Goal: Task Accomplishment & Management: Use online tool/utility

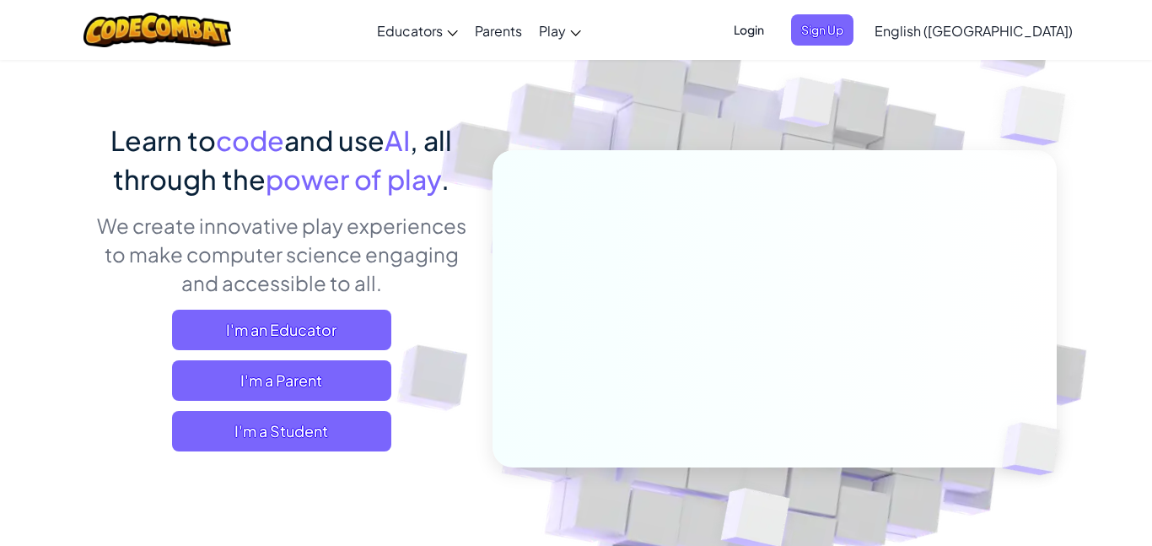
scroll to position [89, 0]
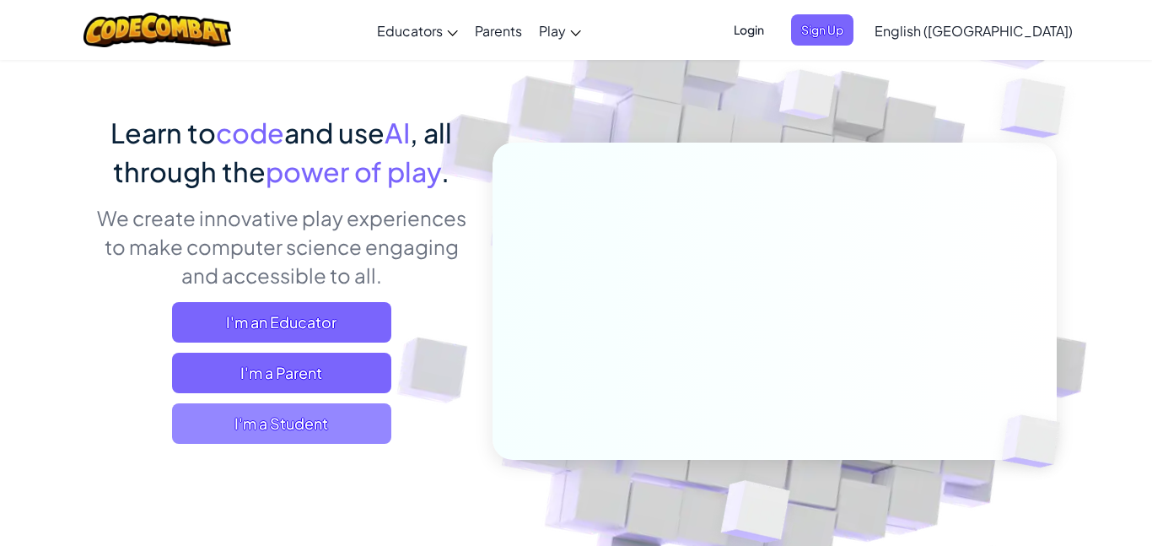
click at [349, 432] on span "I'm a Student" at bounding box center [281, 423] width 219 height 40
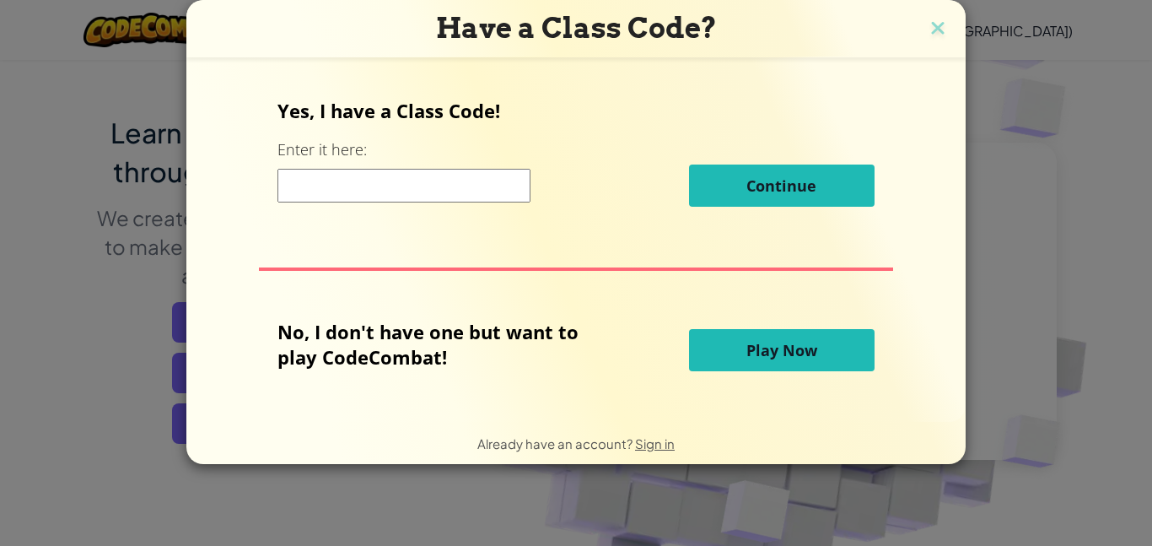
click at [825, 347] on button "Play Now" at bounding box center [782, 350] width 186 height 42
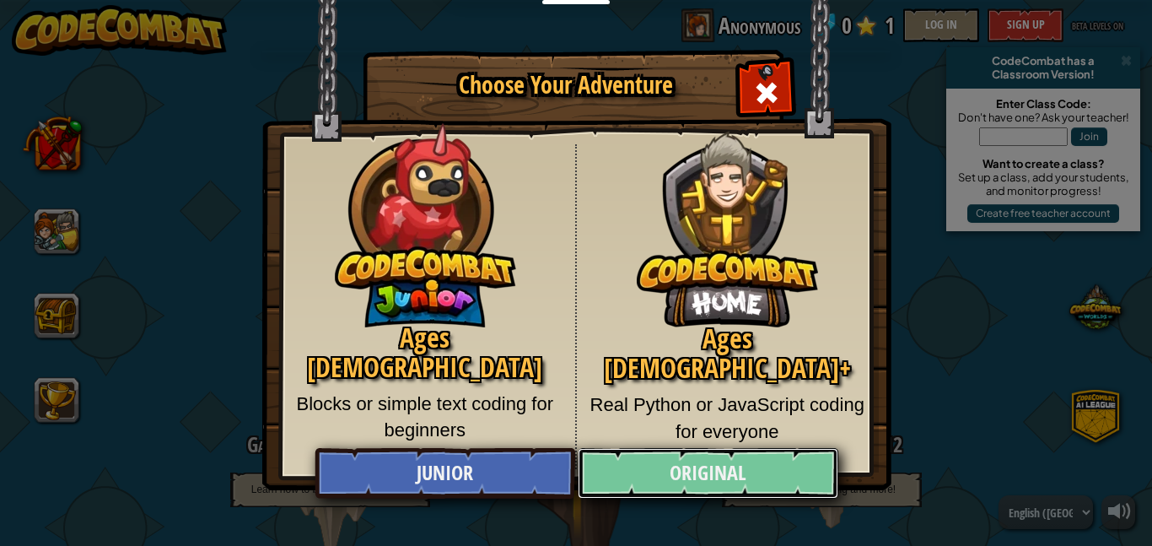
click at [646, 477] on link "Original" at bounding box center [708, 473] width 260 height 51
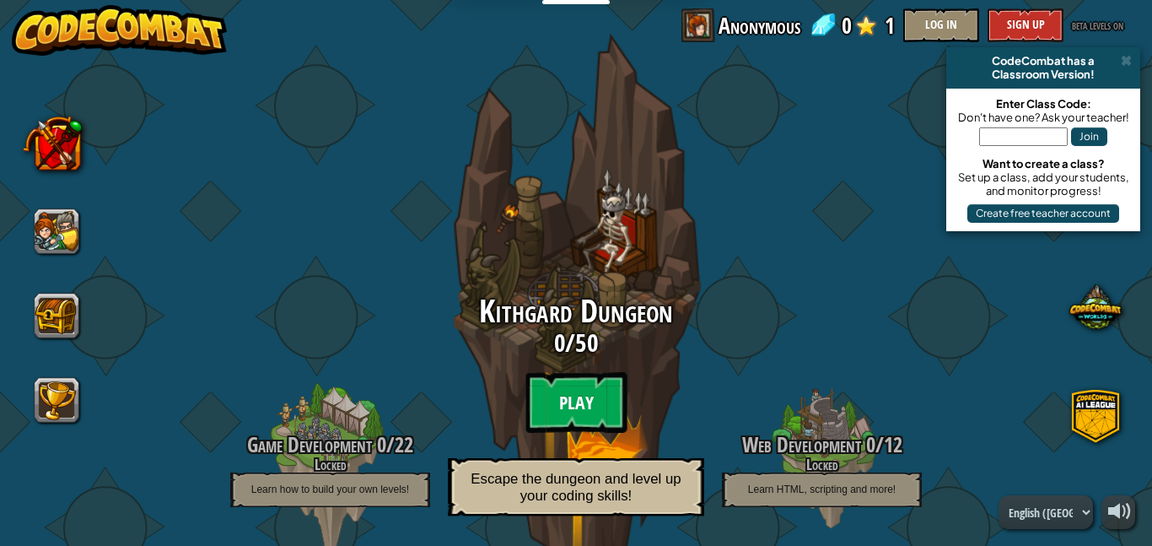
click at [590, 412] on btn "Play" at bounding box center [576, 402] width 101 height 61
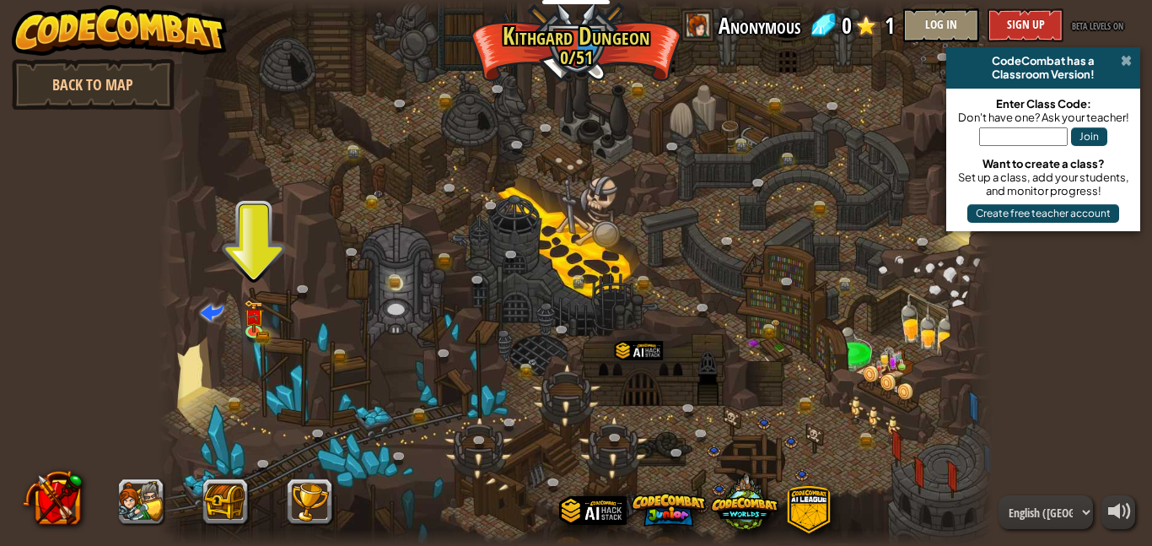
click at [1124, 55] on span at bounding box center [1126, 60] width 11 height 13
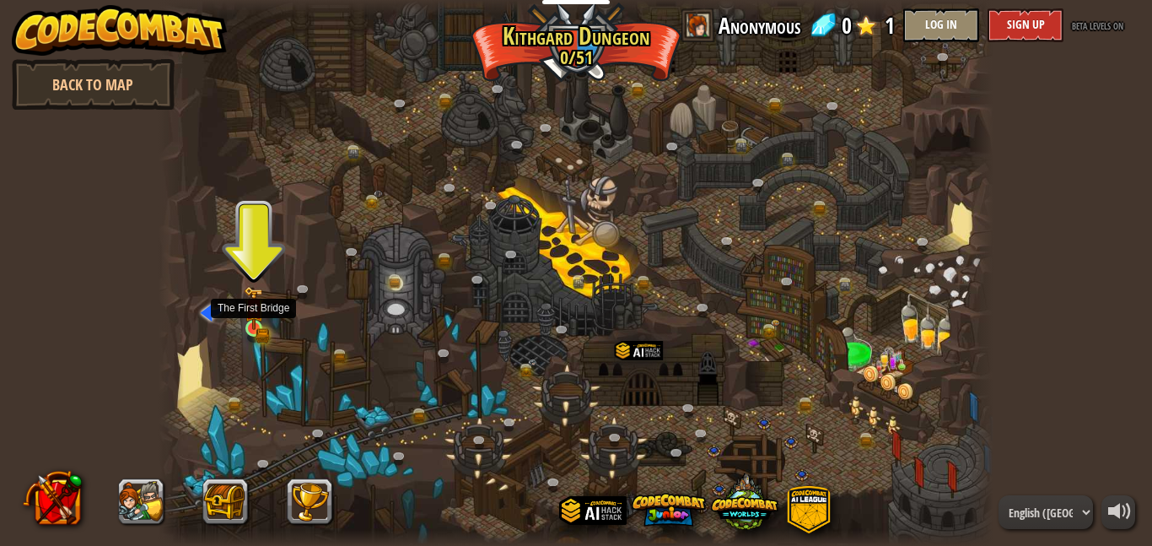
click at [245, 319] on img at bounding box center [253, 308] width 19 height 44
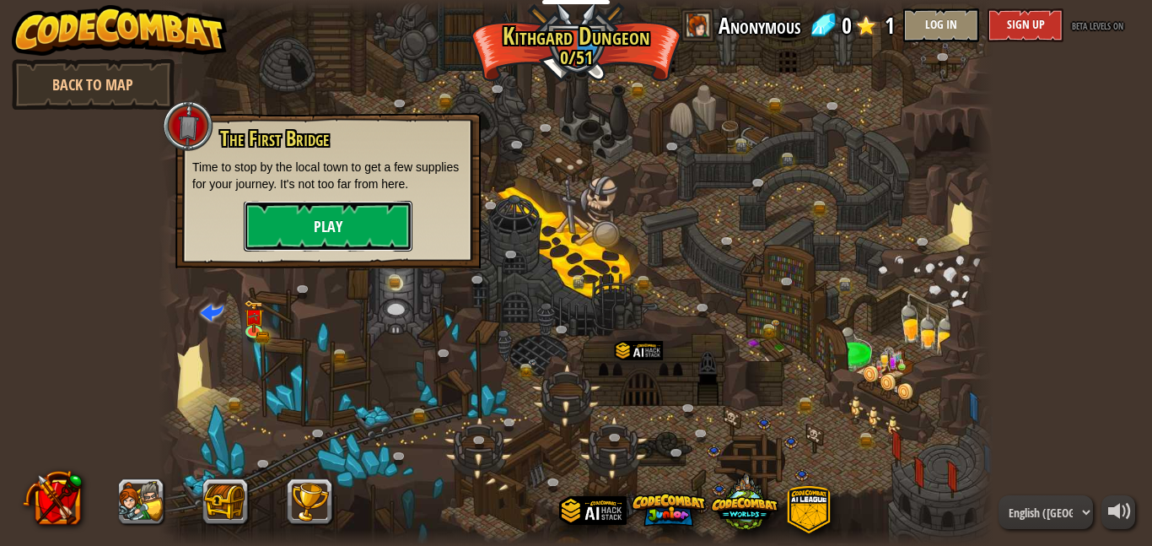
click at [368, 213] on button "Play" at bounding box center [328, 226] width 169 height 51
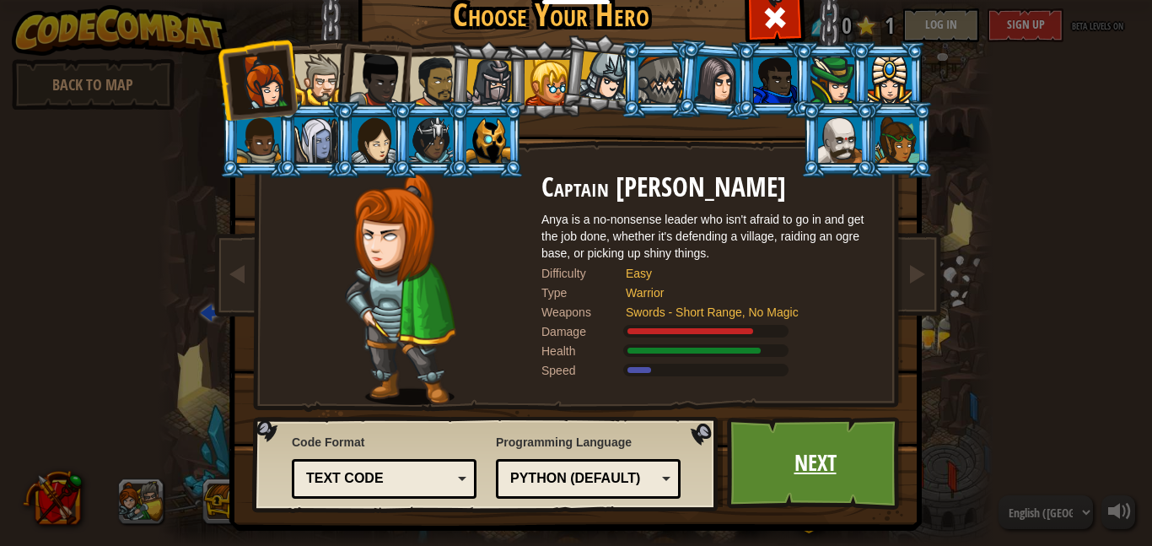
click at [816, 469] on link "Next" at bounding box center [815, 463] width 176 height 93
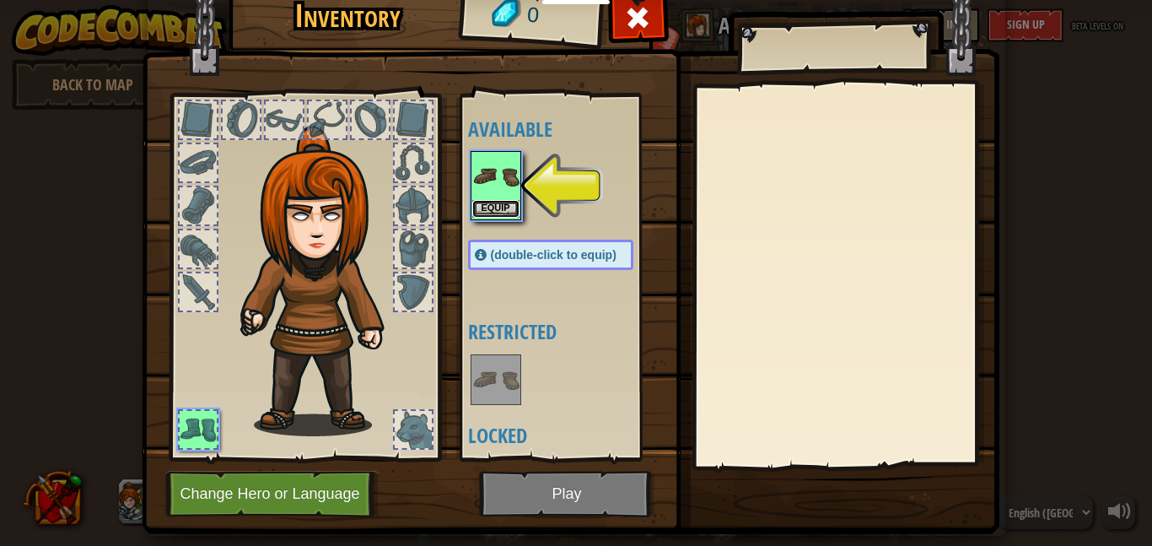
click at [506, 211] on button "Equip" at bounding box center [495, 209] width 47 height 18
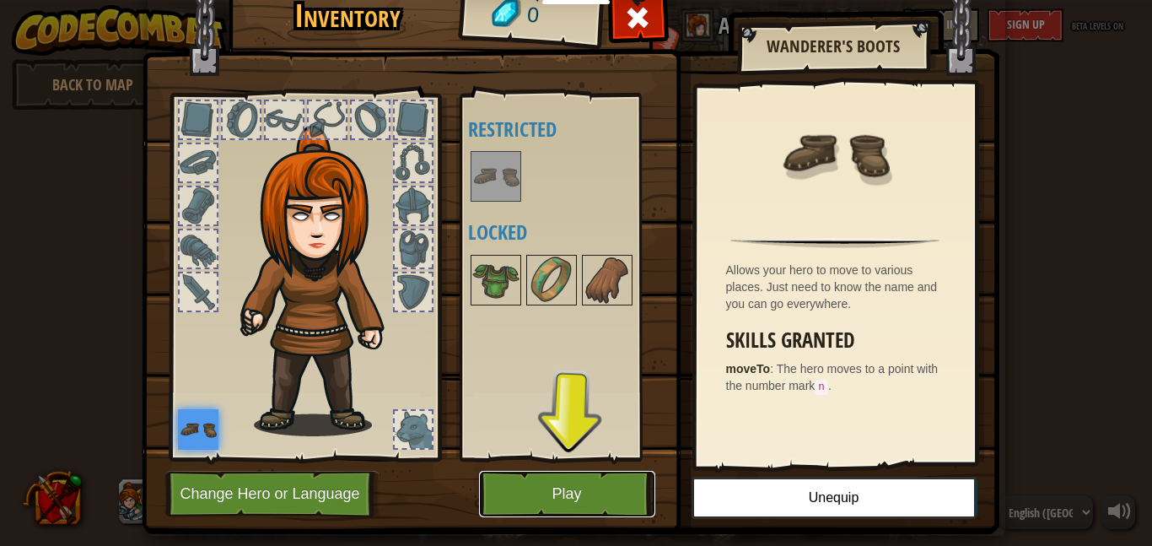
click at [557, 501] on button "Play" at bounding box center [567, 494] width 176 height 46
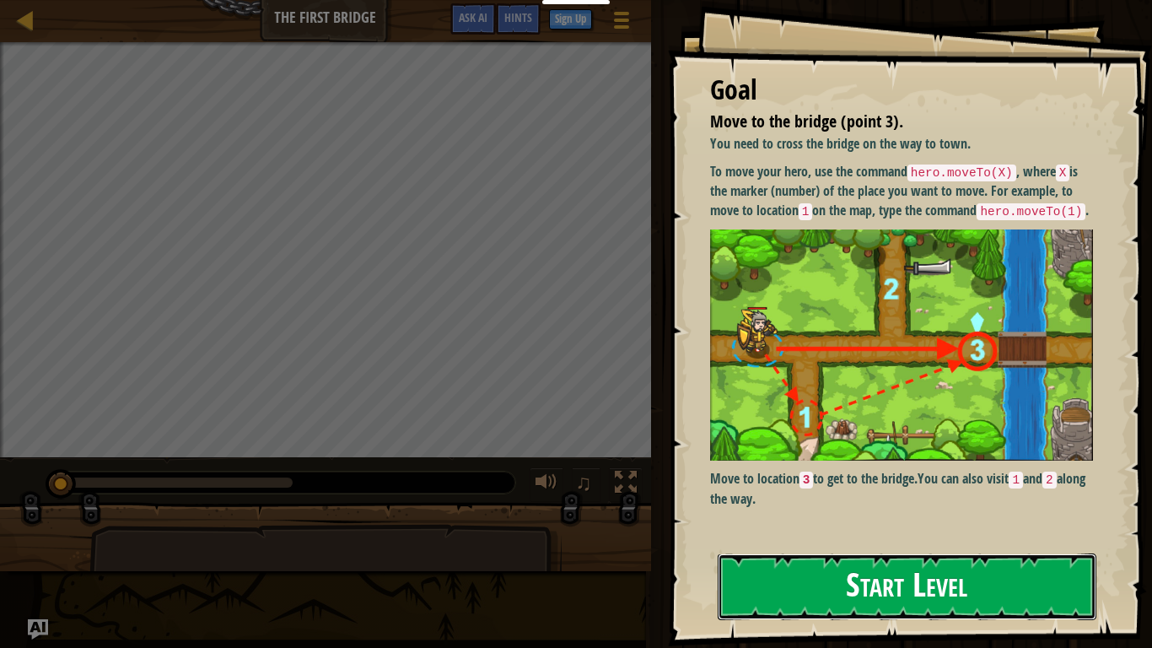
click at [825, 545] on button "Start Level" at bounding box center [907, 586] width 379 height 67
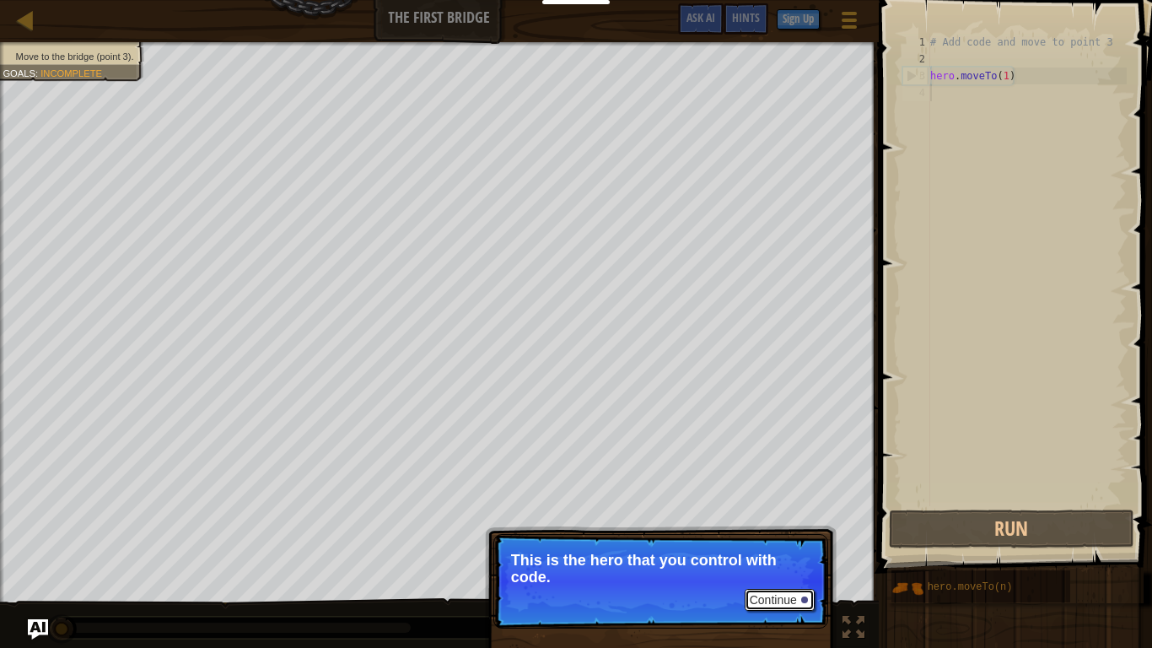
click at [775, 545] on button "Continue" at bounding box center [780, 600] width 70 height 22
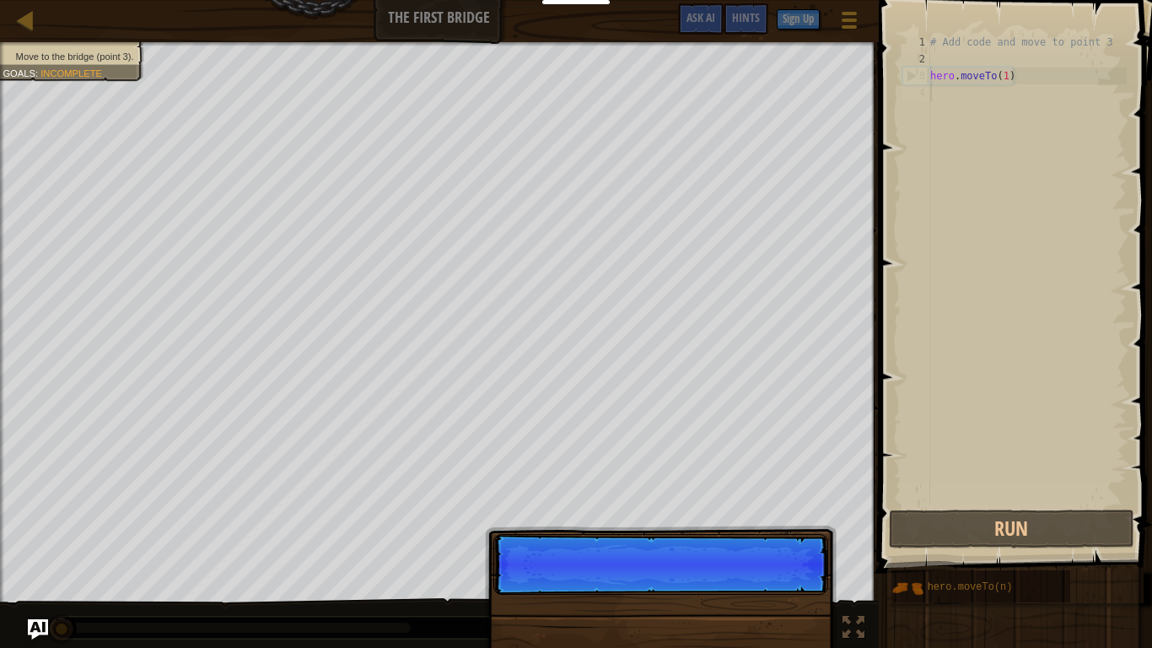
scroll to position [8, 0]
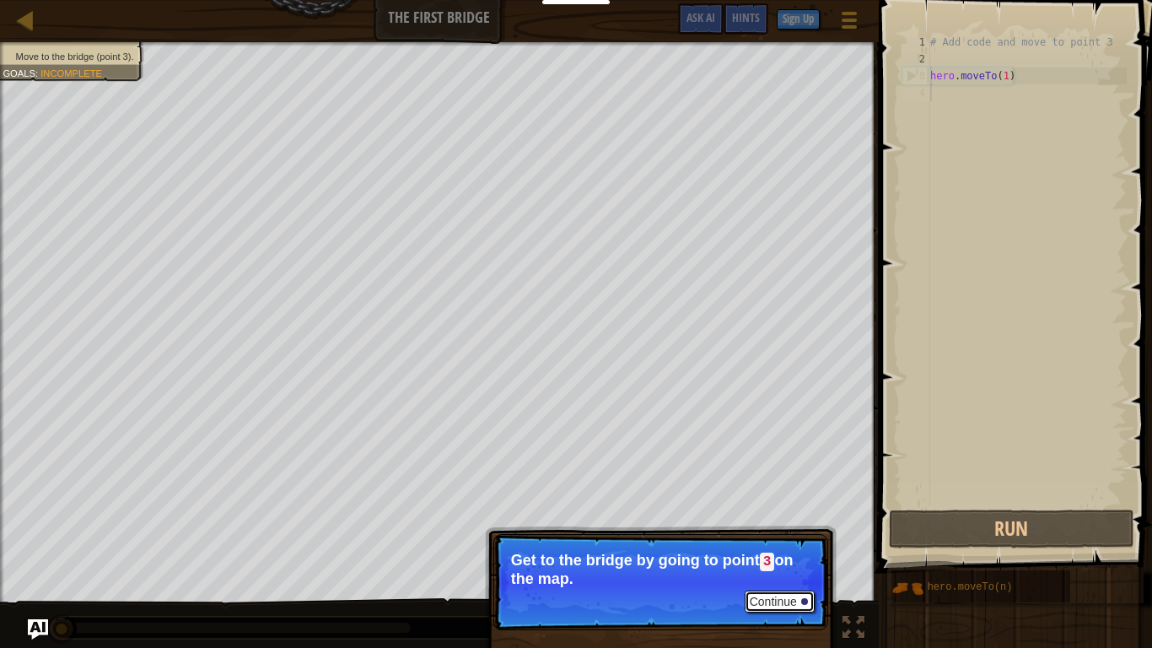
click at [784, 545] on button "Continue" at bounding box center [780, 601] width 70 height 22
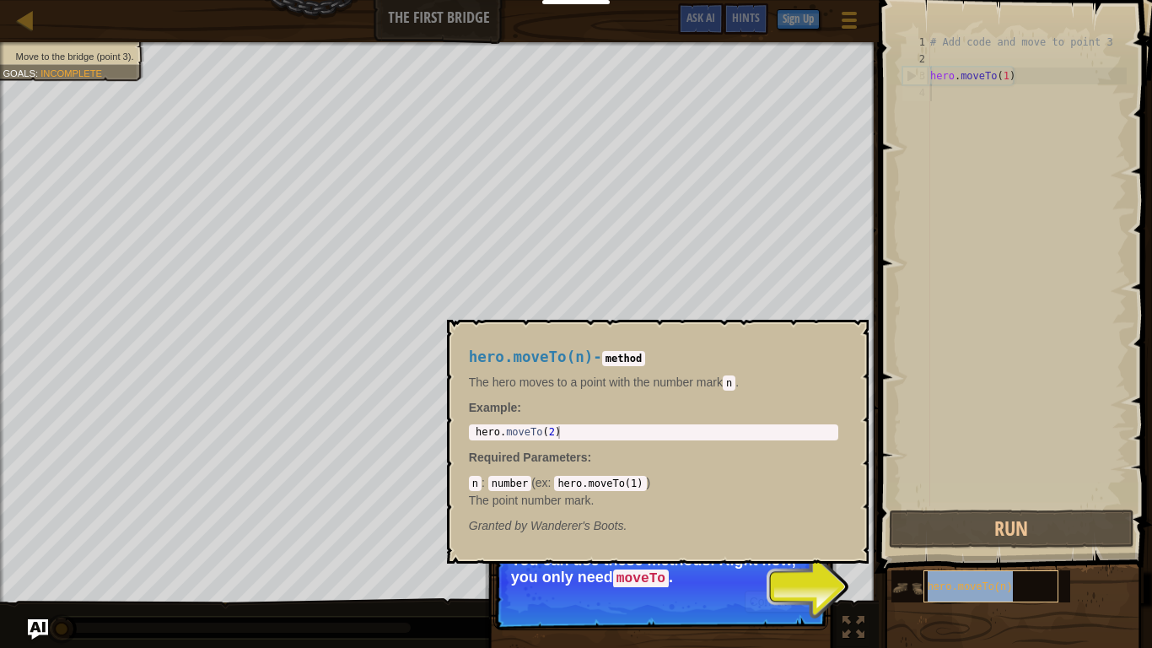
click at [961, 545] on span "hero.moveTo(n)" at bounding box center [970, 587] width 85 height 12
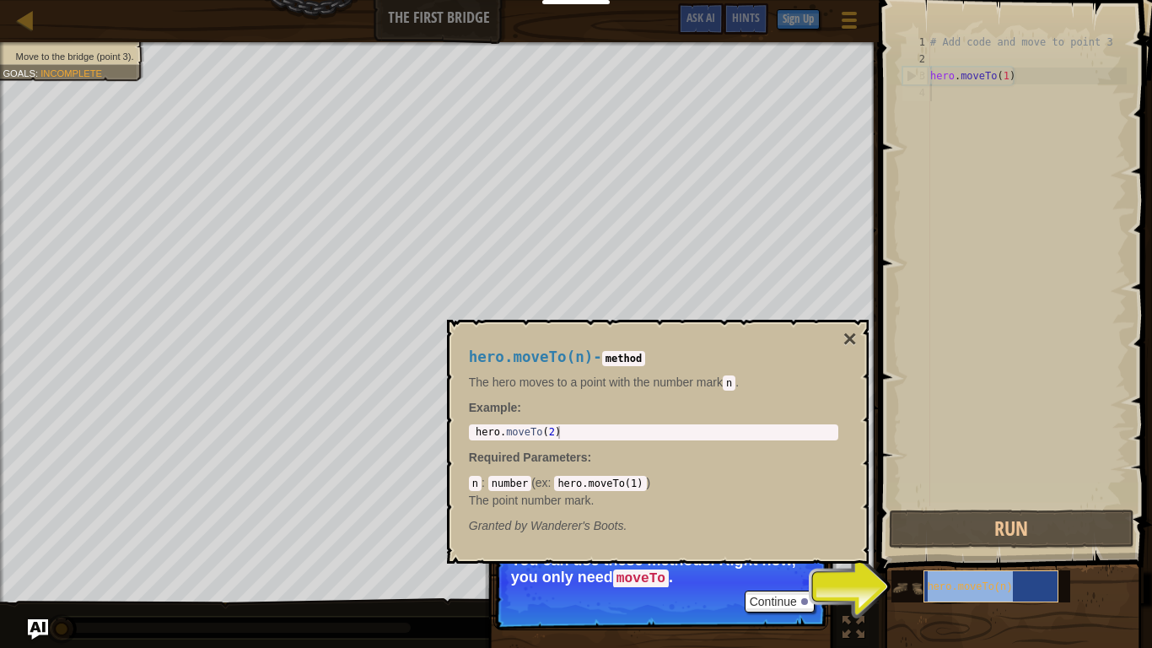
click at [1040, 545] on div "hero.moveTo(n)" at bounding box center [991, 586] width 135 height 32
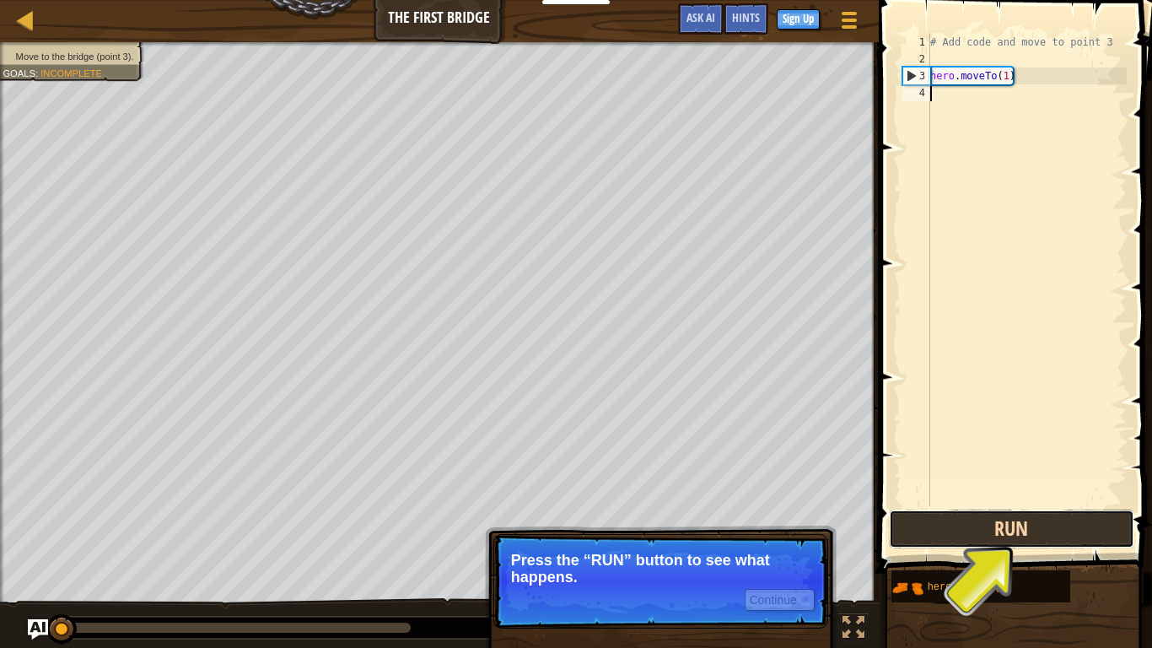
click at [1043, 530] on button "Run" at bounding box center [1011, 528] width 245 height 39
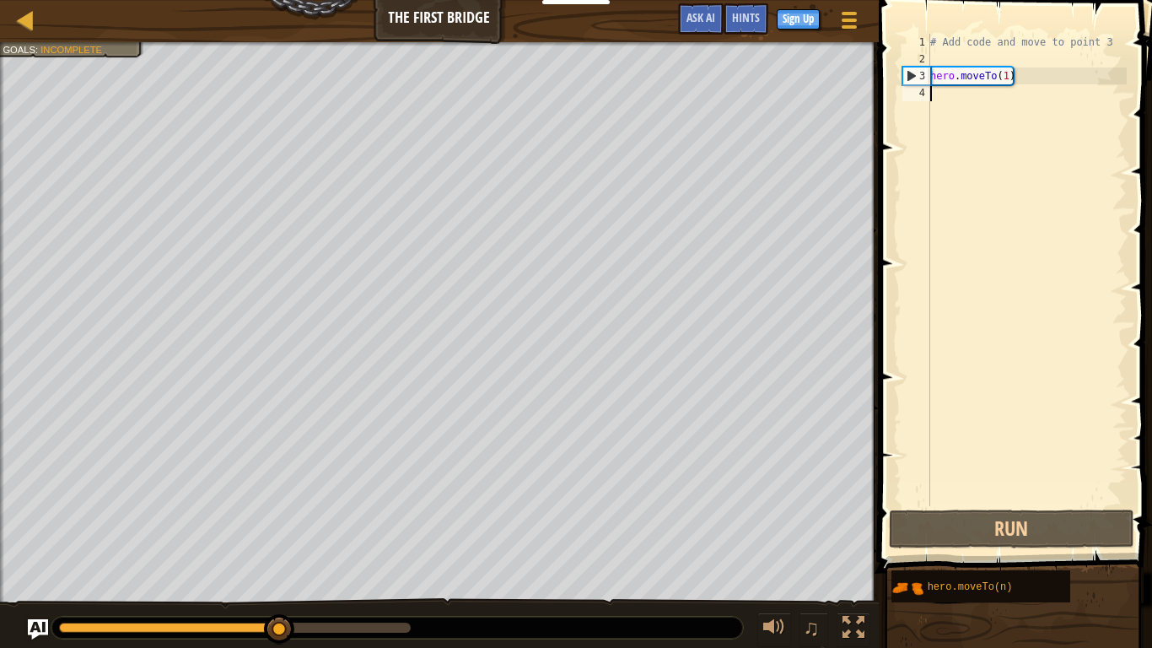
click at [1007, 78] on div "# Add code and move to point 3 hero . moveTo ( 1 )" at bounding box center [1027, 287] width 200 height 506
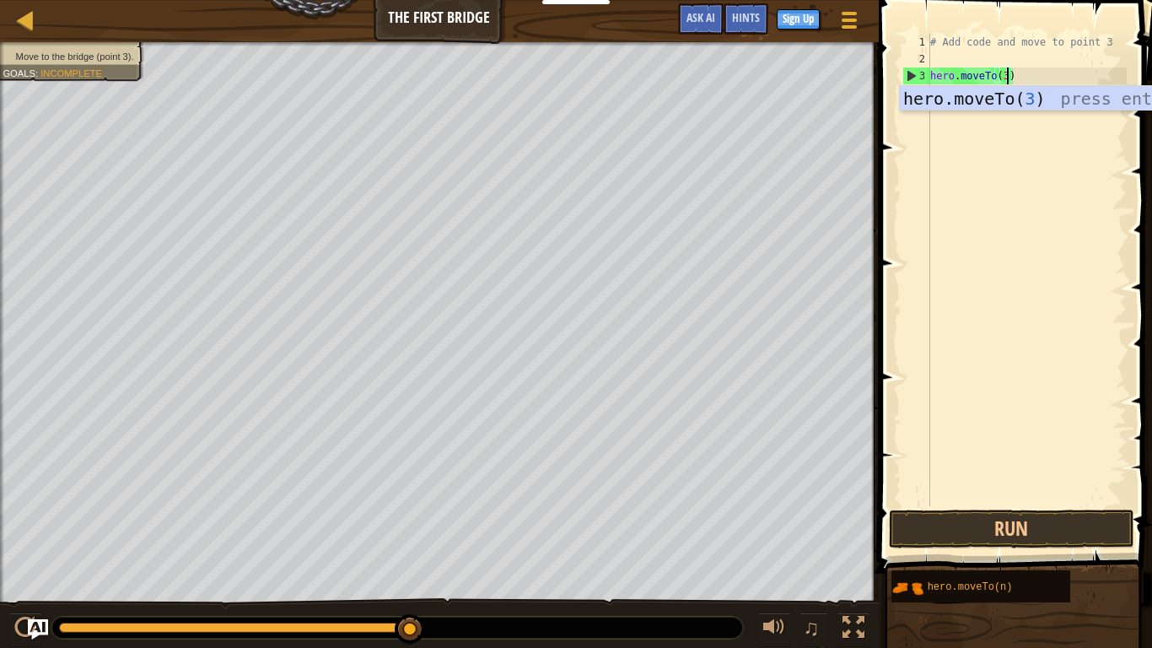
scroll to position [8, 11]
type textarea "hero.moveTo(3)"
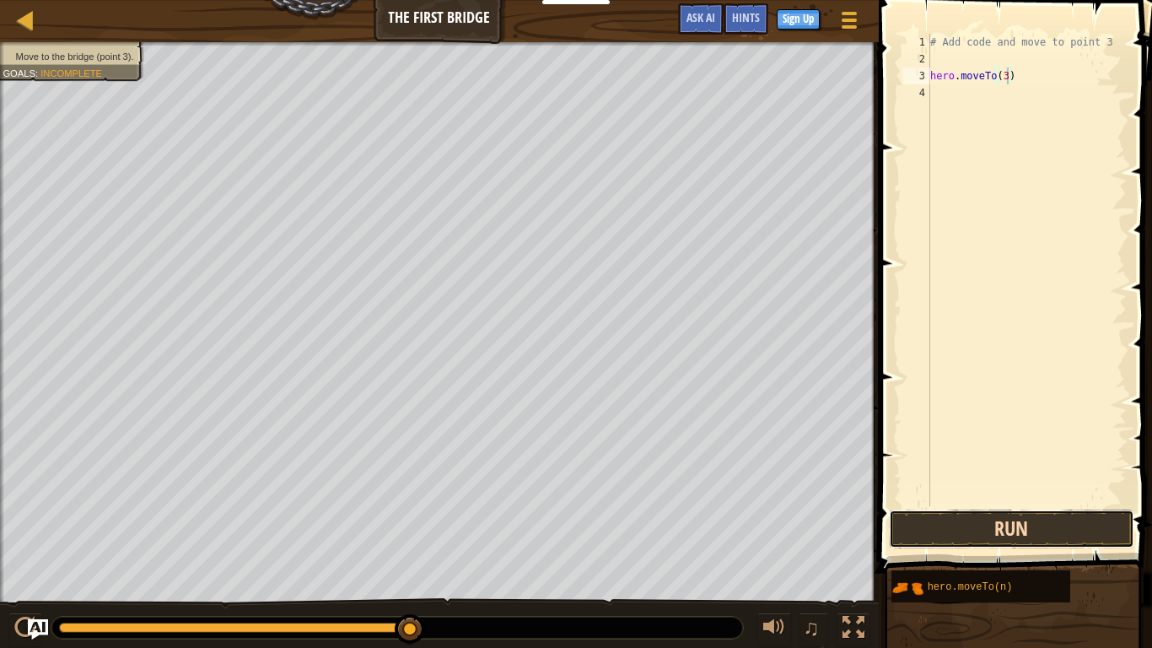
click at [981, 532] on button "Run" at bounding box center [1011, 528] width 245 height 39
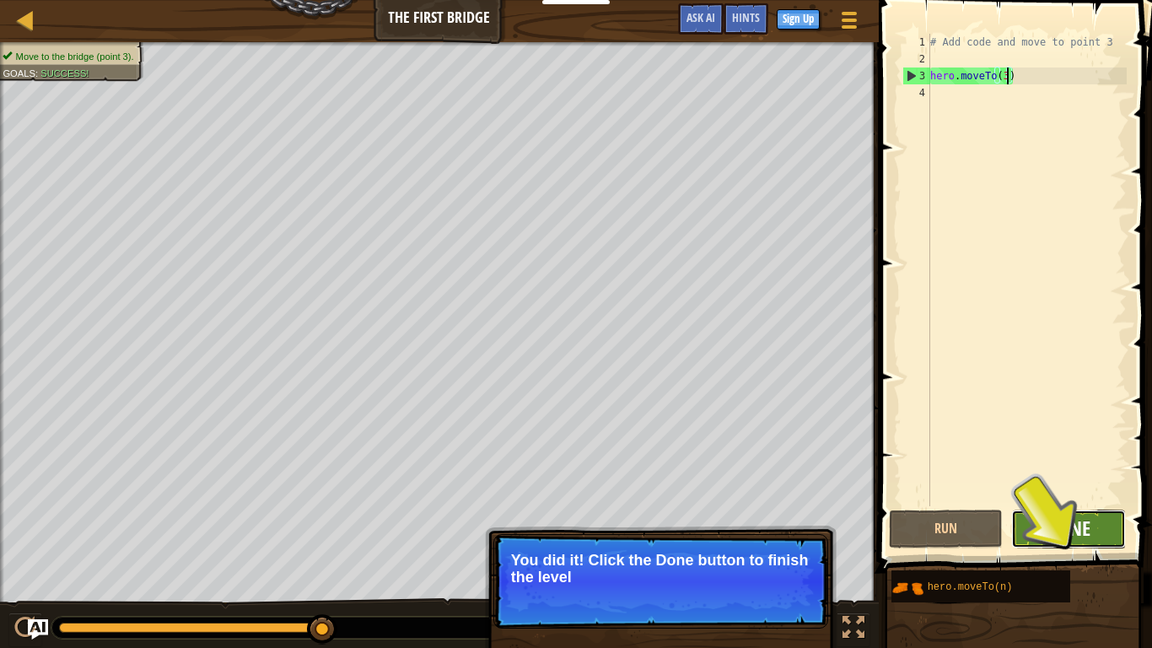
click at [1065, 526] on span "Done" at bounding box center [1069, 528] width 44 height 27
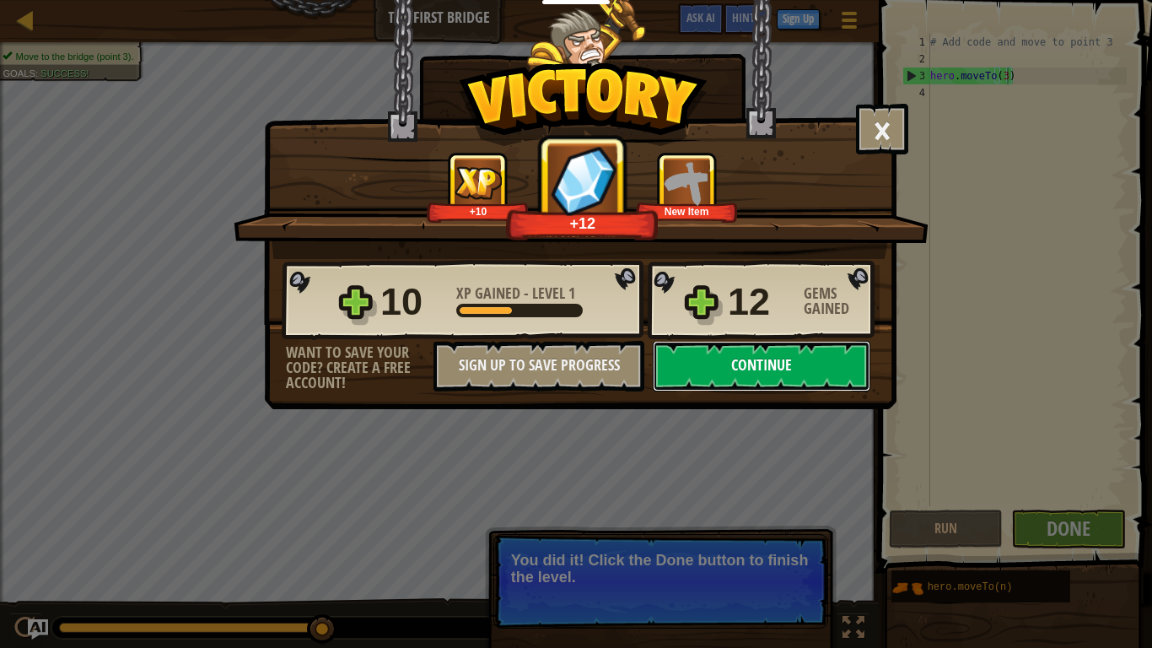
click at [812, 366] on button "Continue" at bounding box center [762, 366] width 218 height 51
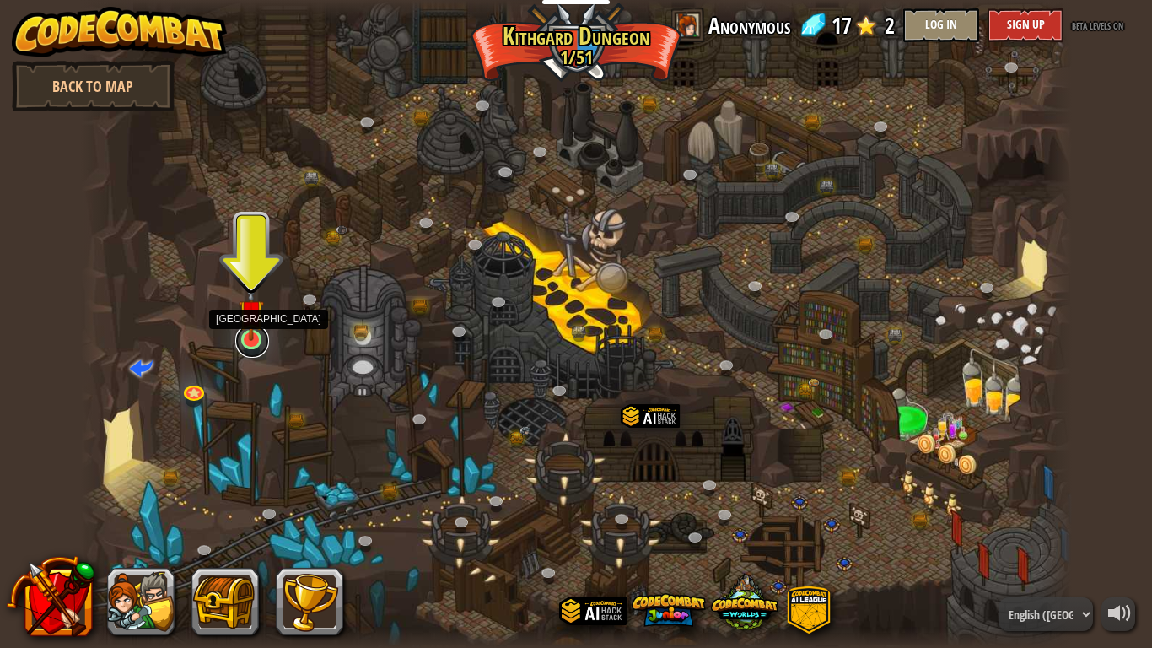
click at [257, 342] on link at bounding box center [252, 341] width 34 height 34
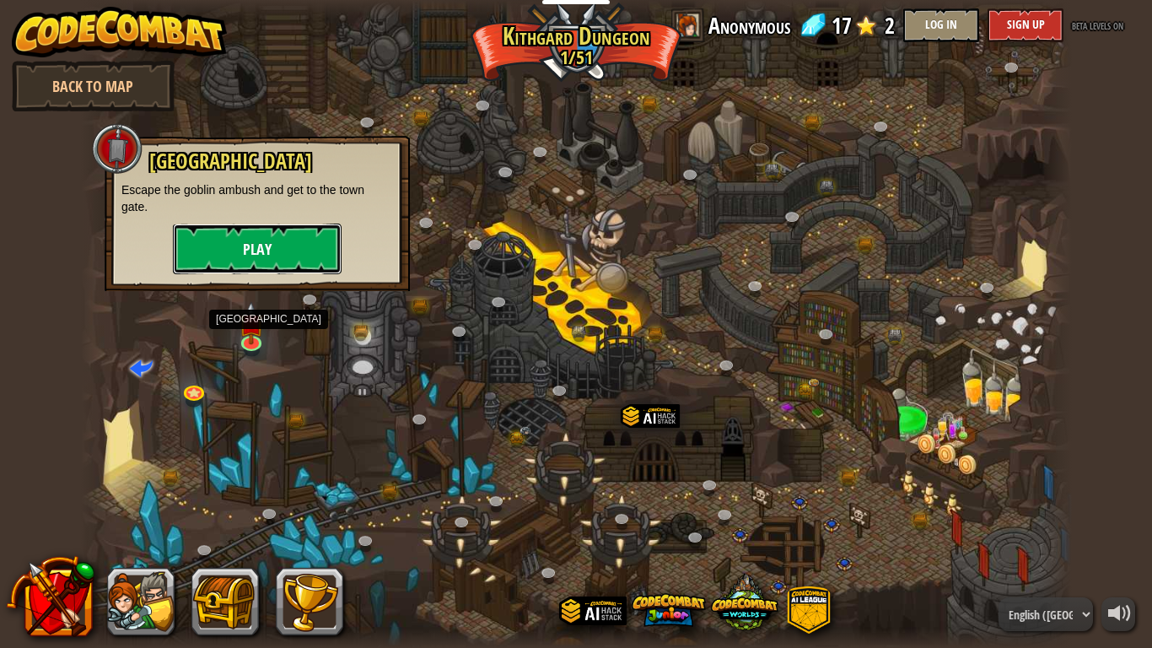
click at [272, 262] on button "Play" at bounding box center [257, 249] width 169 height 51
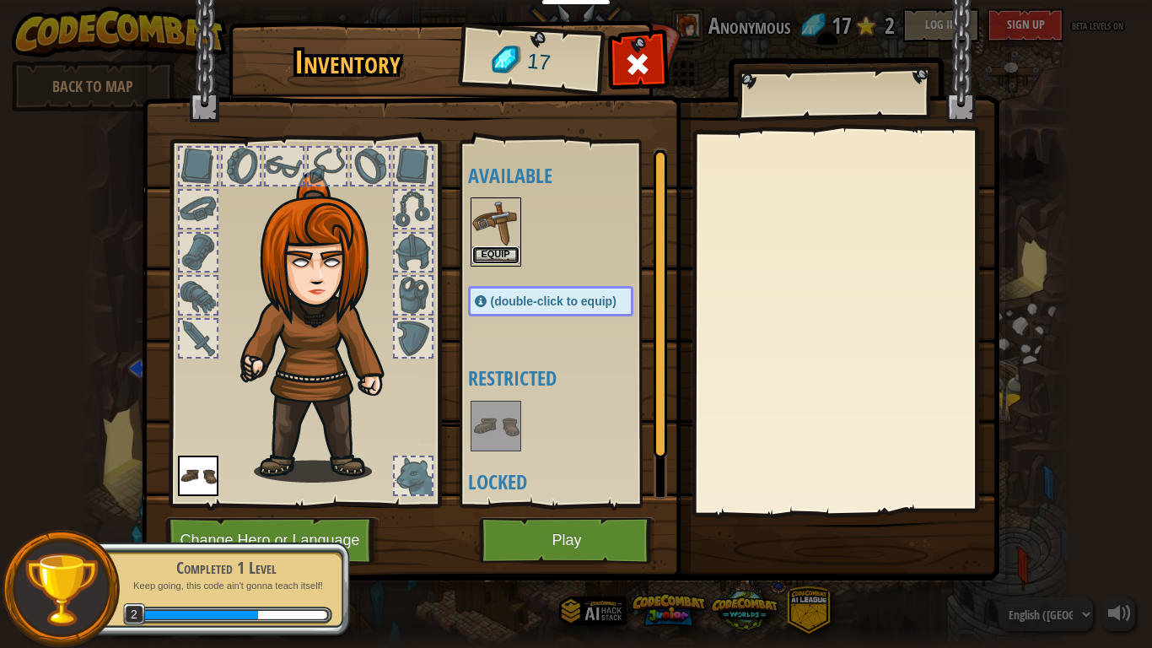
click at [492, 255] on button "Equip" at bounding box center [495, 255] width 47 height 18
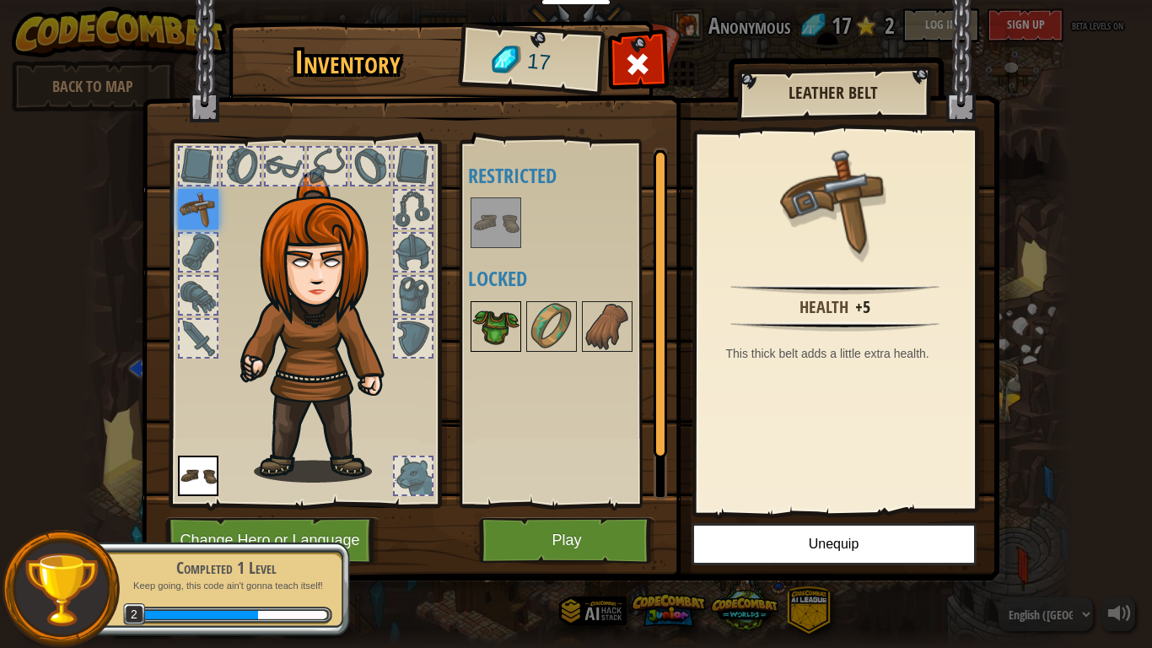
click at [502, 339] on img at bounding box center [495, 326] width 47 height 47
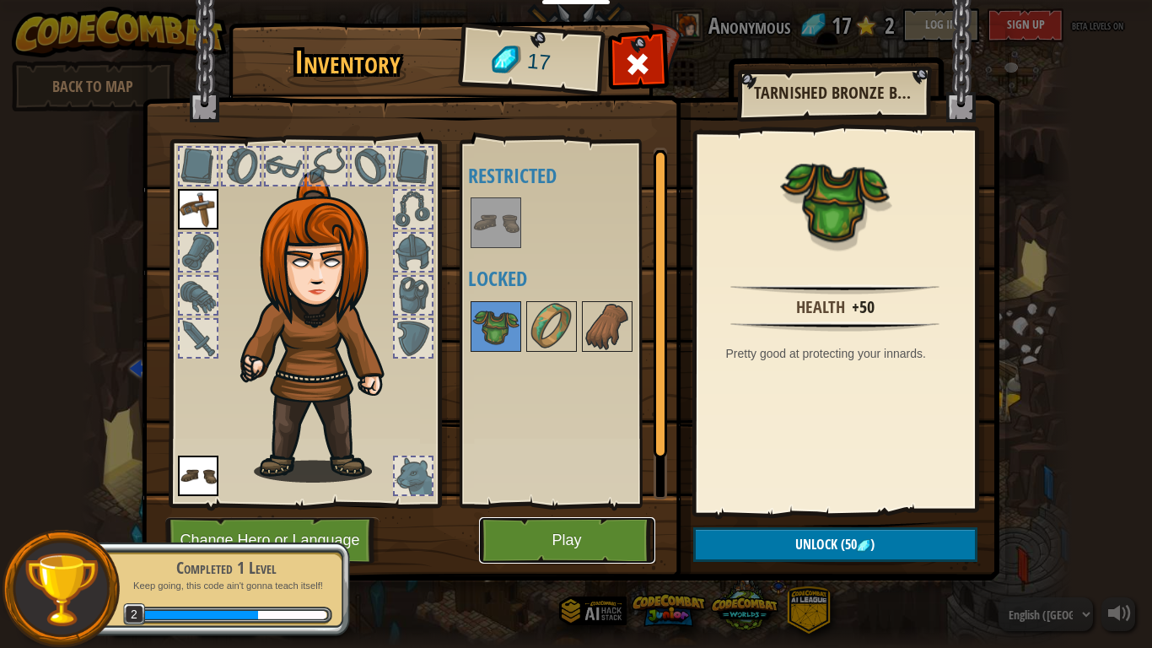
click at [547, 522] on button "Play" at bounding box center [567, 540] width 176 height 46
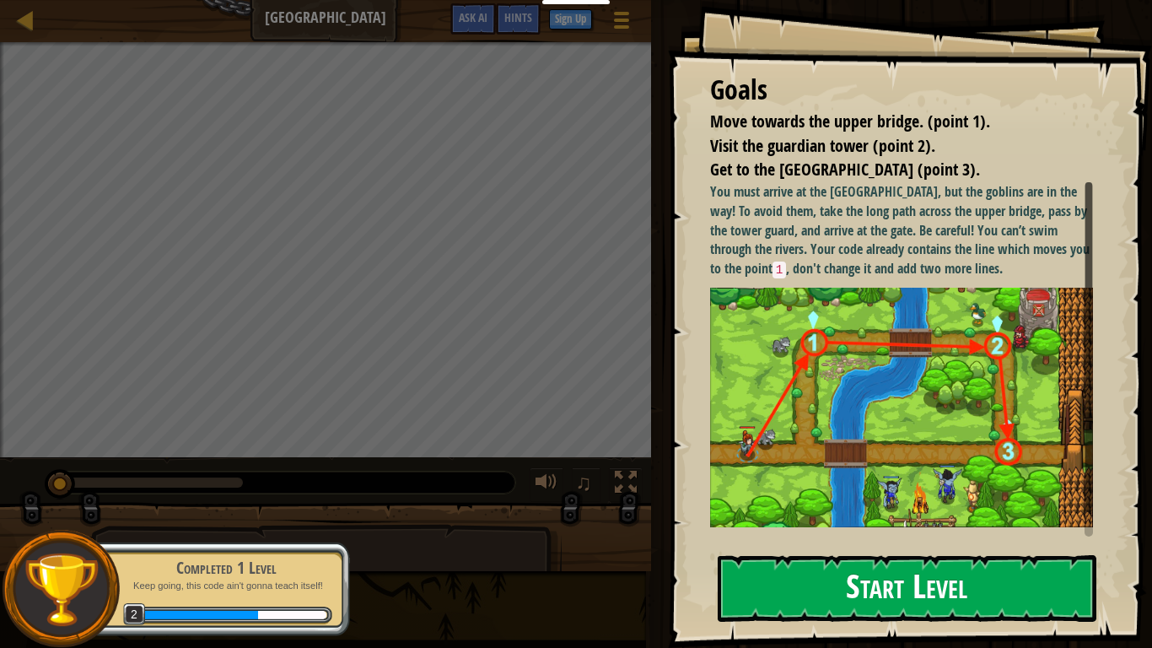
click at [865, 545] on button "Start Level" at bounding box center [907, 588] width 379 height 67
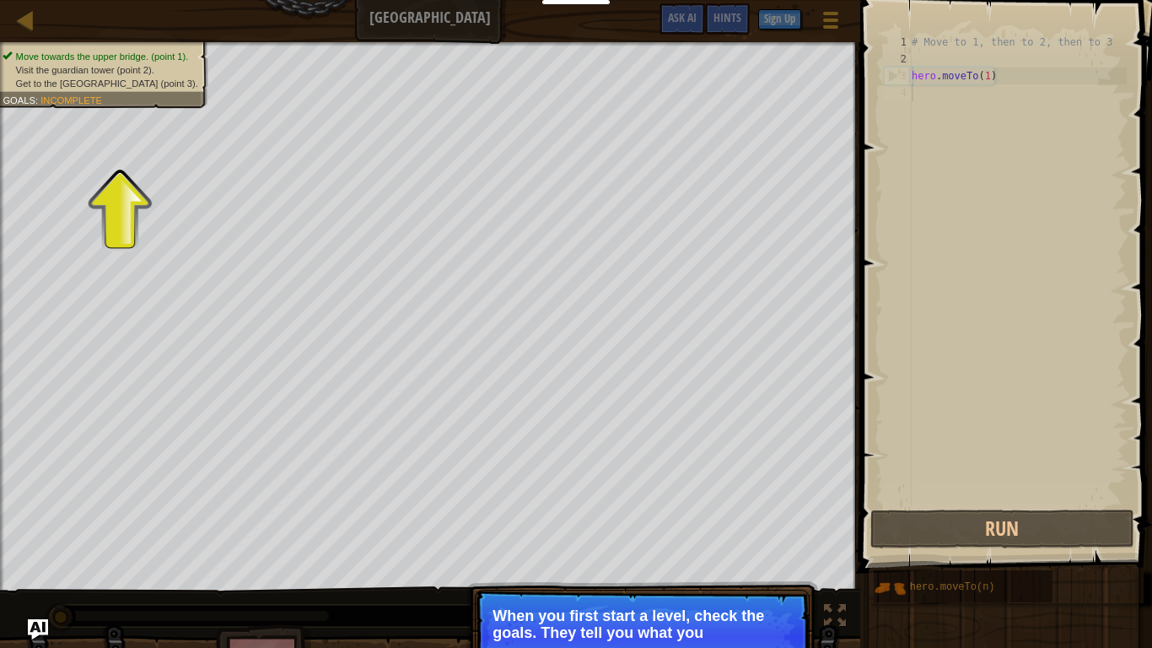
click at [617, 545] on p "When you first start a level, check the goals. They tell you what you" at bounding box center [642, 624] width 299 height 34
type textarea "hero.moveTo(1)"
click at [988, 77] on div "# Move to 1, then to 2, then to 3 hero . moveTo ( 1 )" at bounding box center [1017, 287] width 218 height 506
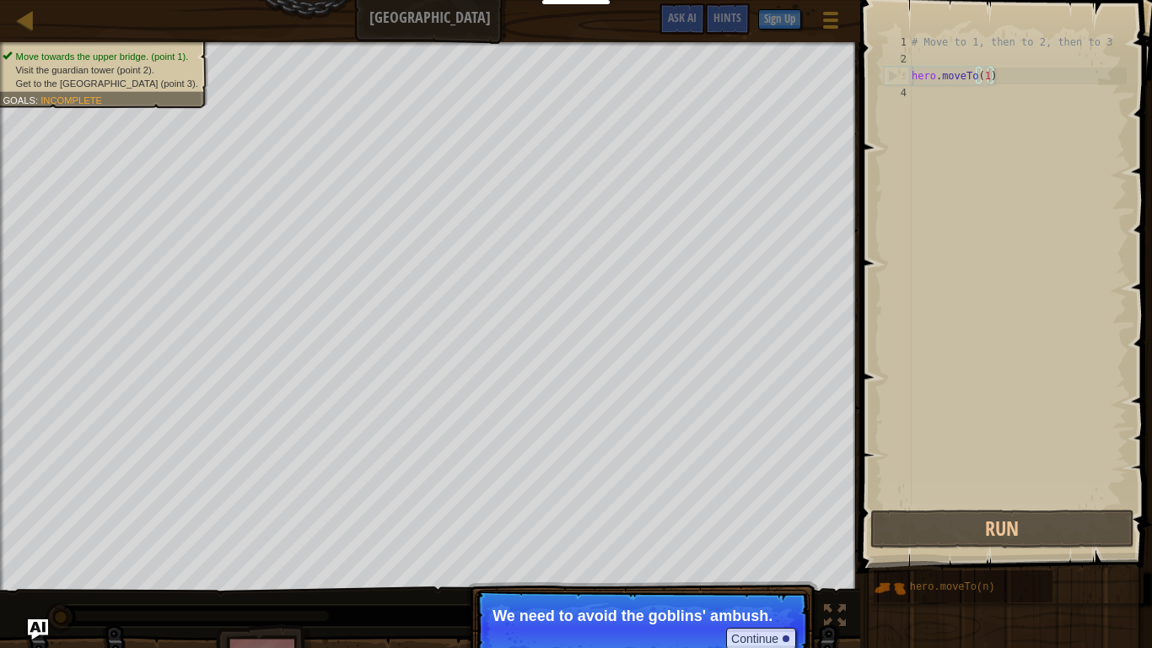
click at [987, 79] on div "# Move to 1, then to 2, then to 3 hero . moveTo ( 1 )" at bounding box center [1017, 287] width 218 height 506
click at [743, 545] on button "Continue" at bounding box center [761, 639] width 70 height 22
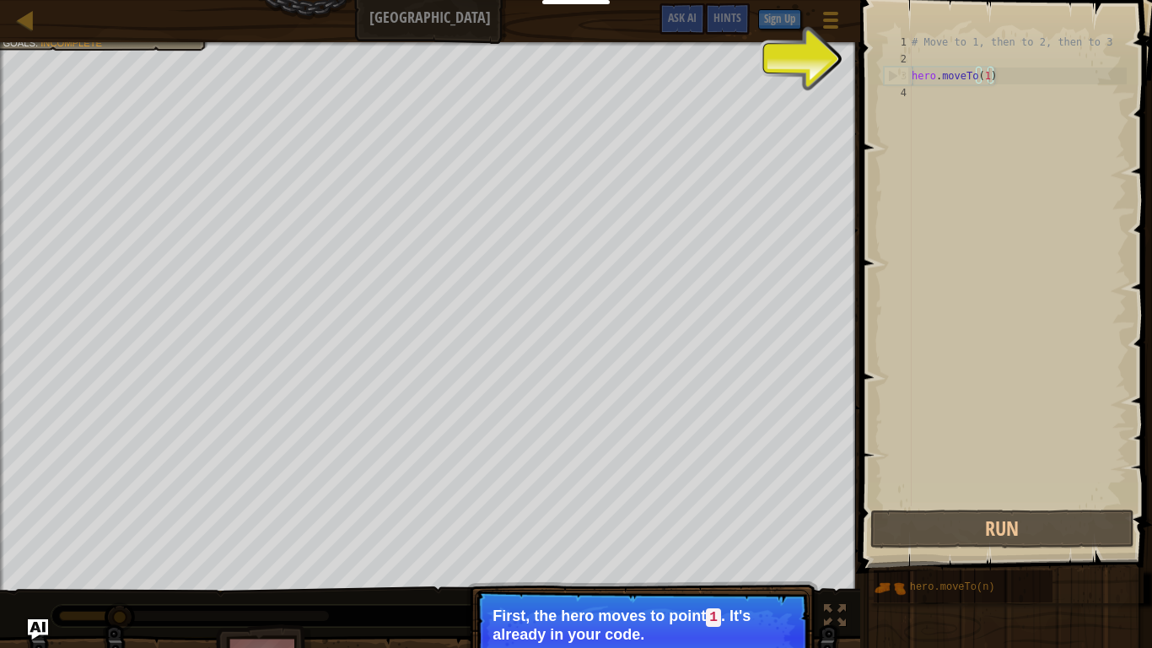
click at [989, 72] on div "# Move to 1, then to 2, then to 3 hero . moveTo ( 1 )" at bounding box center [1017, 287] width 218 height 506
click at [987, 73] on div "# Move to 1, then to 2, then to 3 hero . moveTo ( 1 )" at bounding box center [1017, 287] width 218 height 506
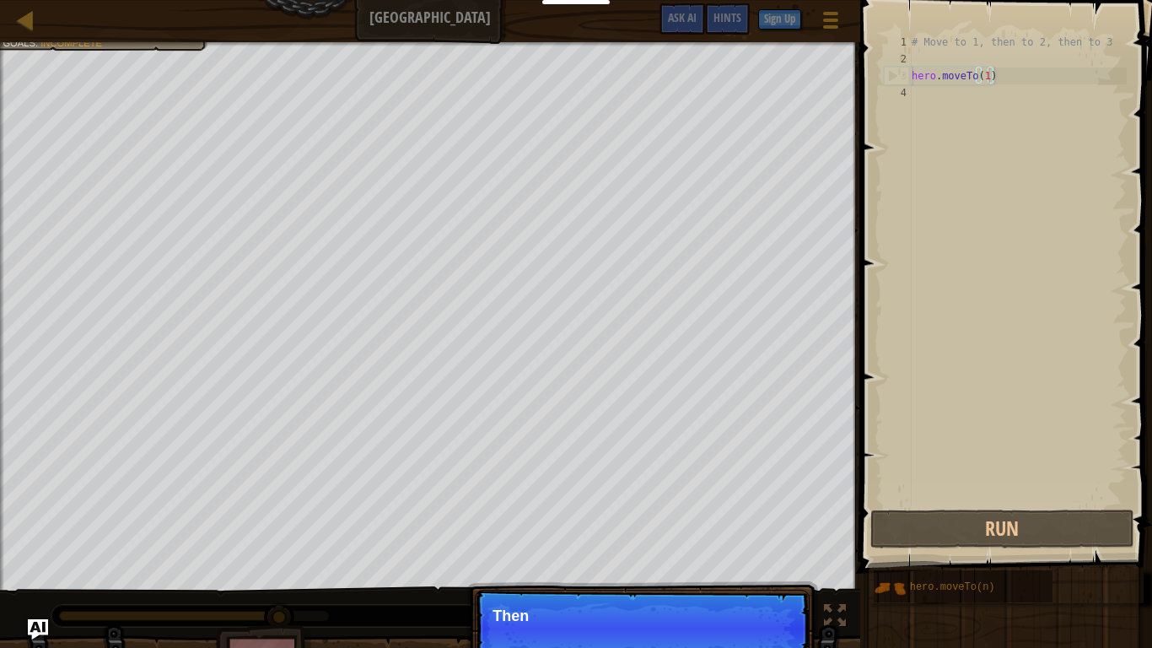
click at [941, 59] on div "# Move to 1, then to 2, then to 3 hero . moveTo ( 1 )" at bounding box center [1017, 287] width 218 height 506
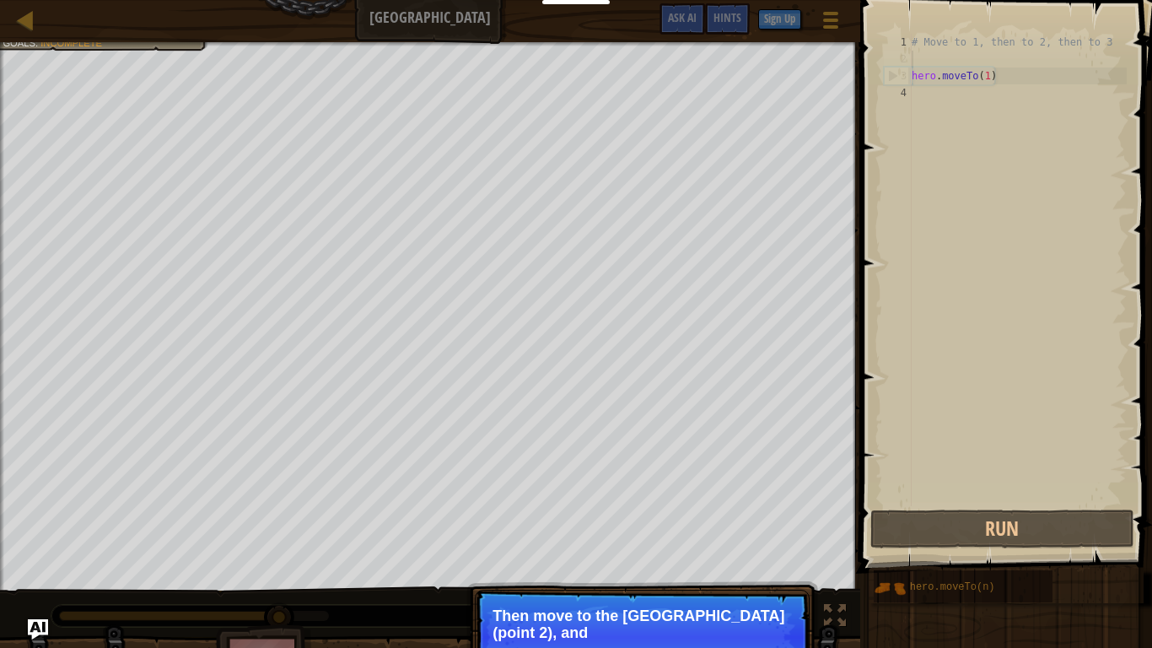
click at [989, 74] on div "# Move to 1, then to 2, then to 3 hero . moveTo ( 1 )" at bounding box center [1017, 287] width 218 height 506
click at [989, 78] on div "# Move to 1, then to 2, then to 3 hero . moveTo ( 1 )" at bounding box center [1017, 287] width 218 height 506
click at [749, 545] on button "Continue" at bounding box center [761, 655] width 70 height 22
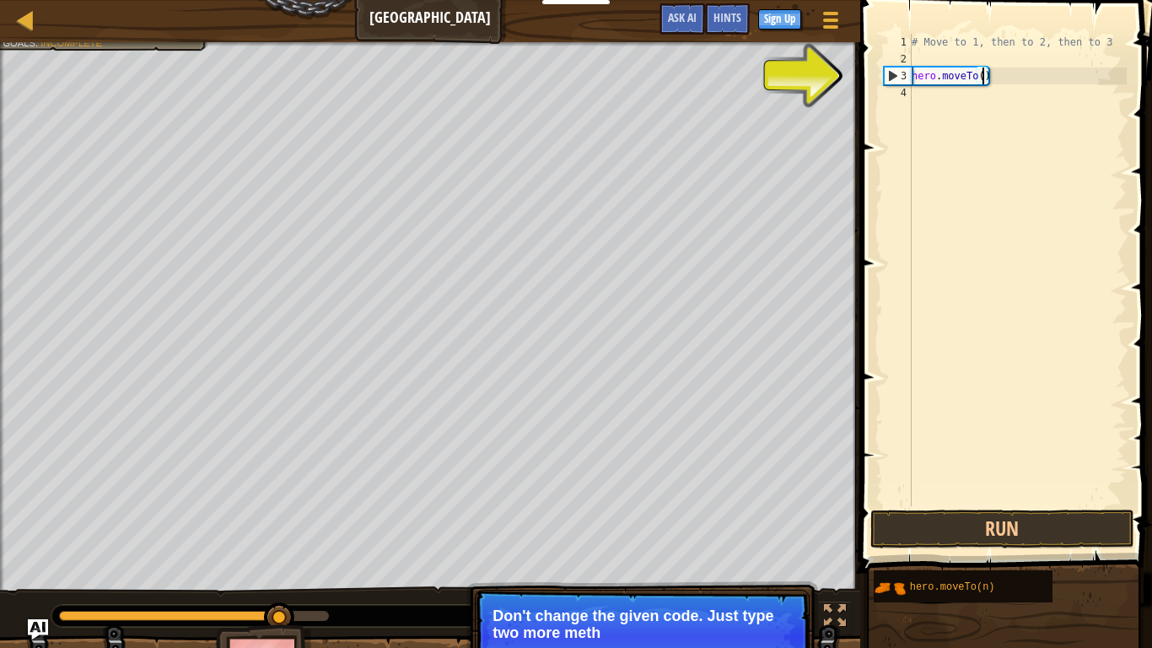
scroll to position [8, 11]
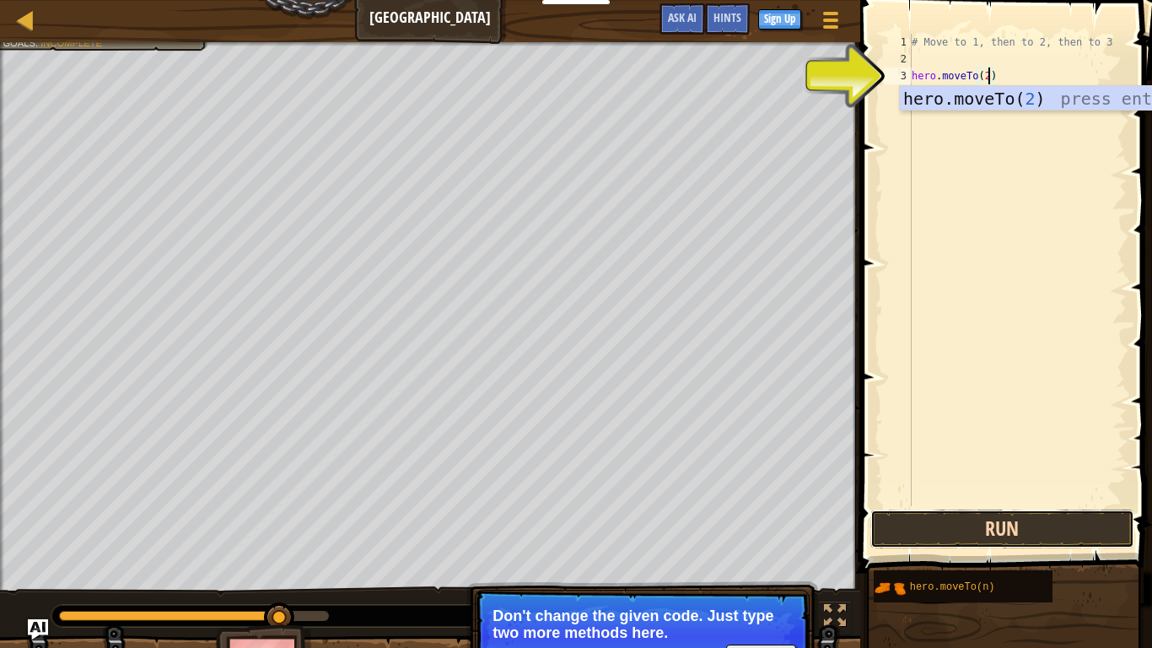
click at [997, 525] on button "Run" at bounding box center [1002, 528] width 263 height 39
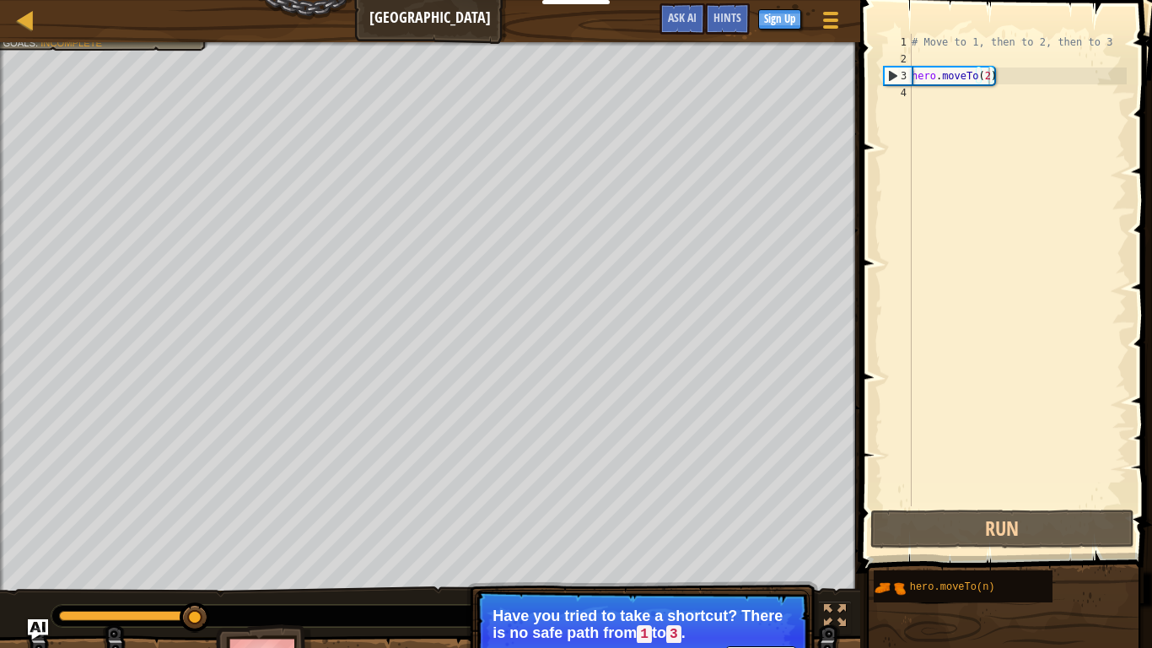
click at [753, 545] on button "Continue" at bounding box center [761, 657] width 70 height 22
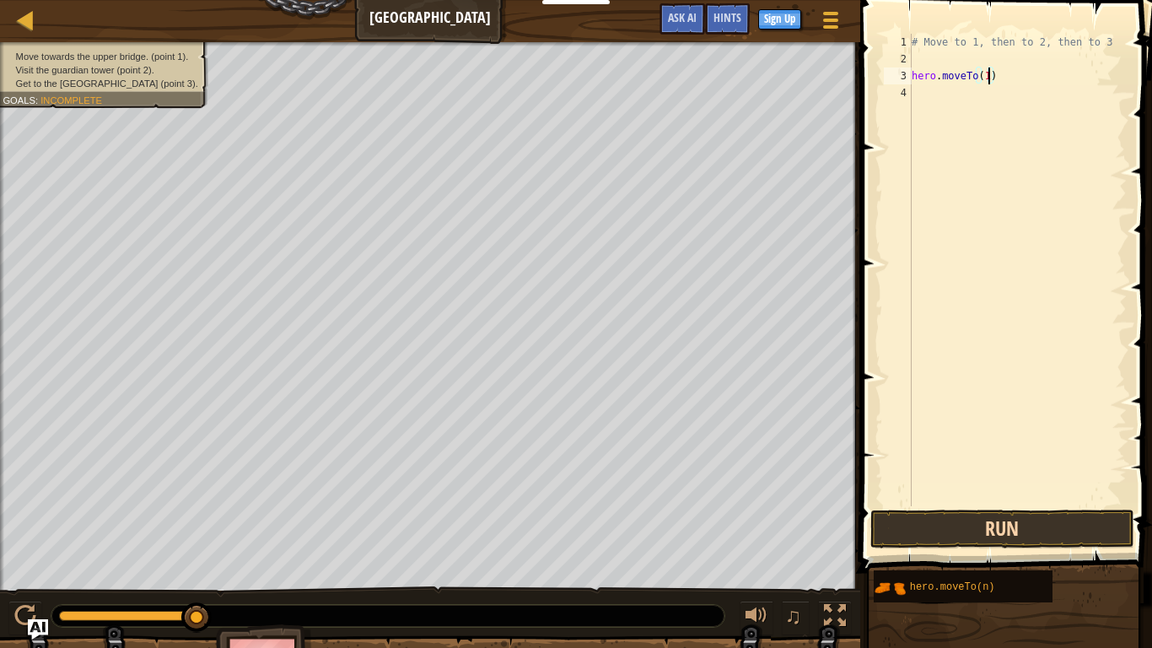
type textarea "hero.moveTo(1)"
click at [995, 539] on button "Run" at bounding box center [1002, 528] width 263 height 39
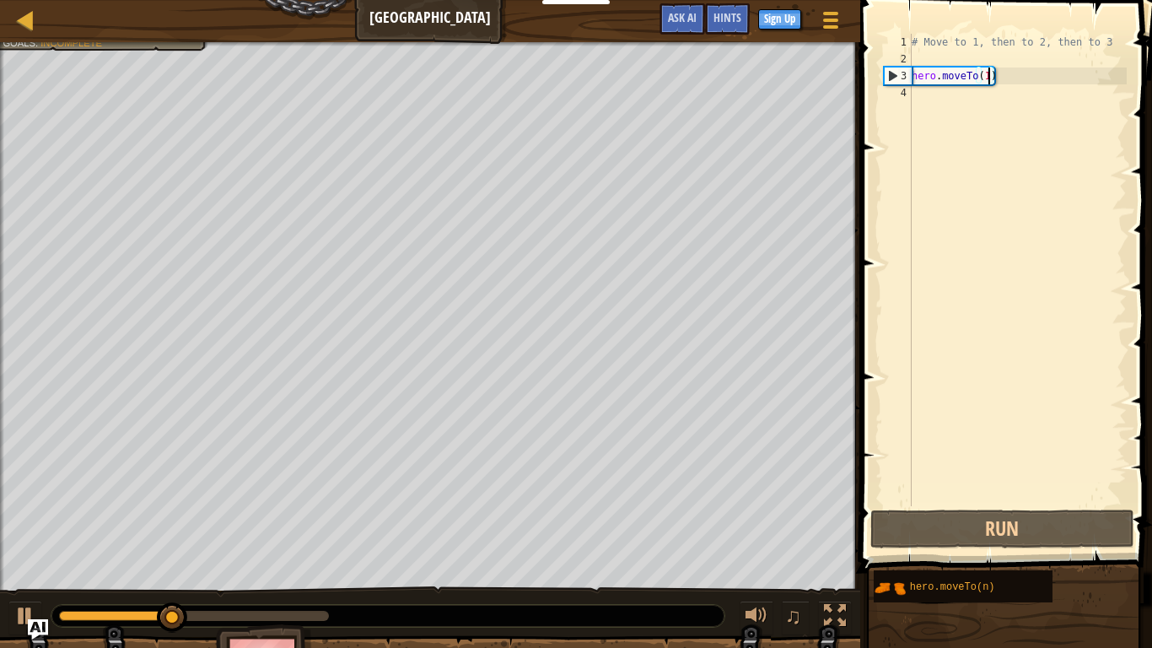
click at [936, 93] on div "# Move to 1, then to 2, then to 3 hero . moveTo ( 1 )" at bounding box center [1017, 287] width 218 height 506
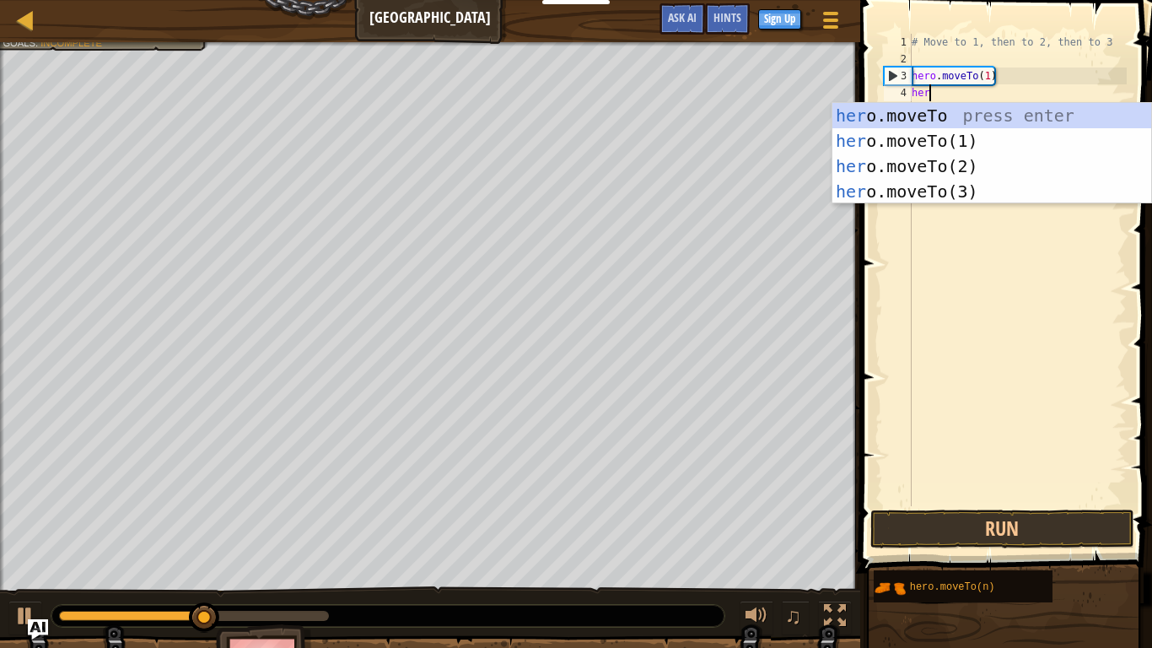
scroll to position [8, 3]
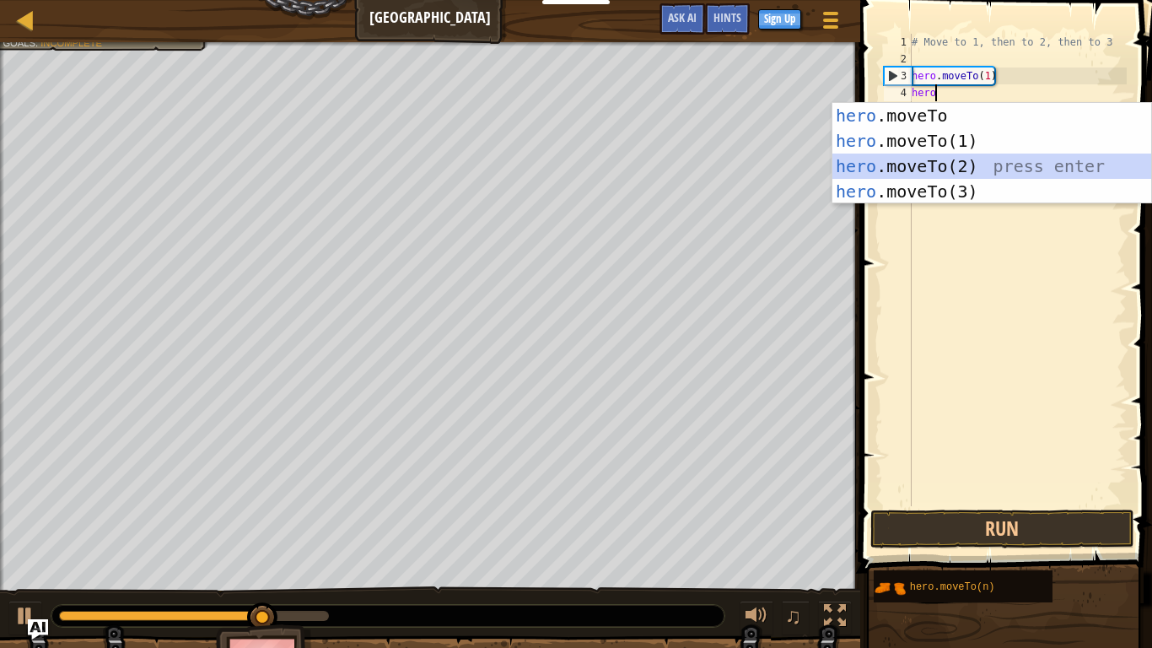
click at [944, 164] on div "hero .moveTo press enter hero .moveTo(1) press enter hero .moveTo(2) press ente…" at bounding box center [992, 179] width 319 height 152
type textarea "hero.moveTo(2)"
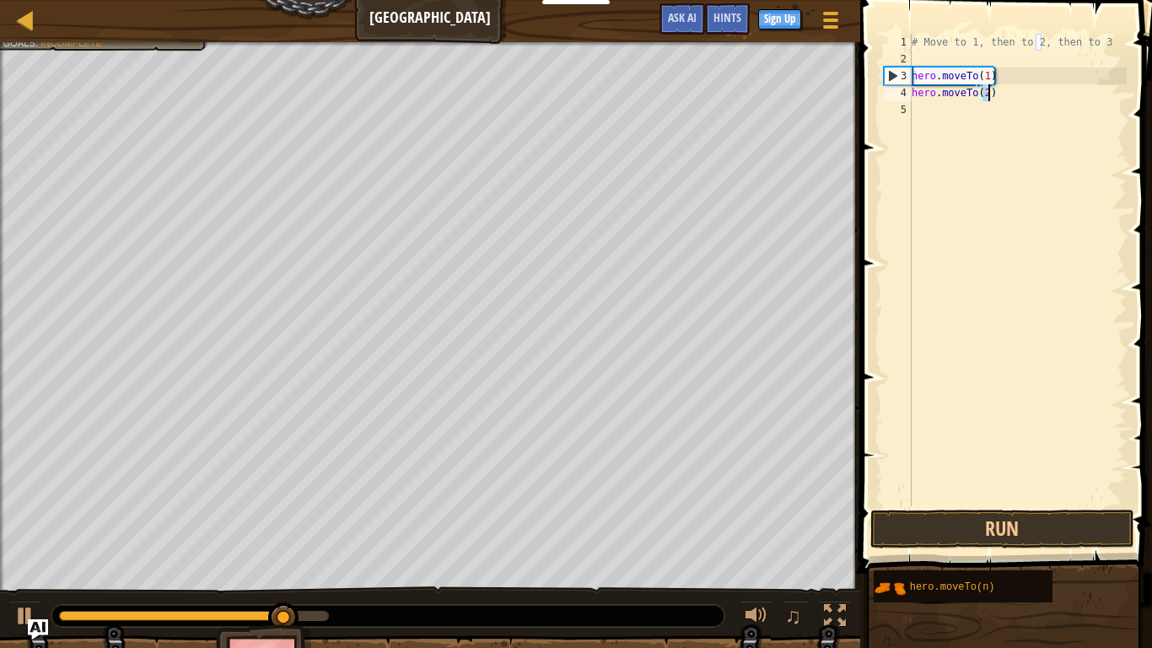
click at [952, 120] on div "# Move to 1, then to 2, then to 3 hero . moveTo ( 1 ) hero . moveTo ( 2 )" at bounding box center [1017, 287] width 218 height 506
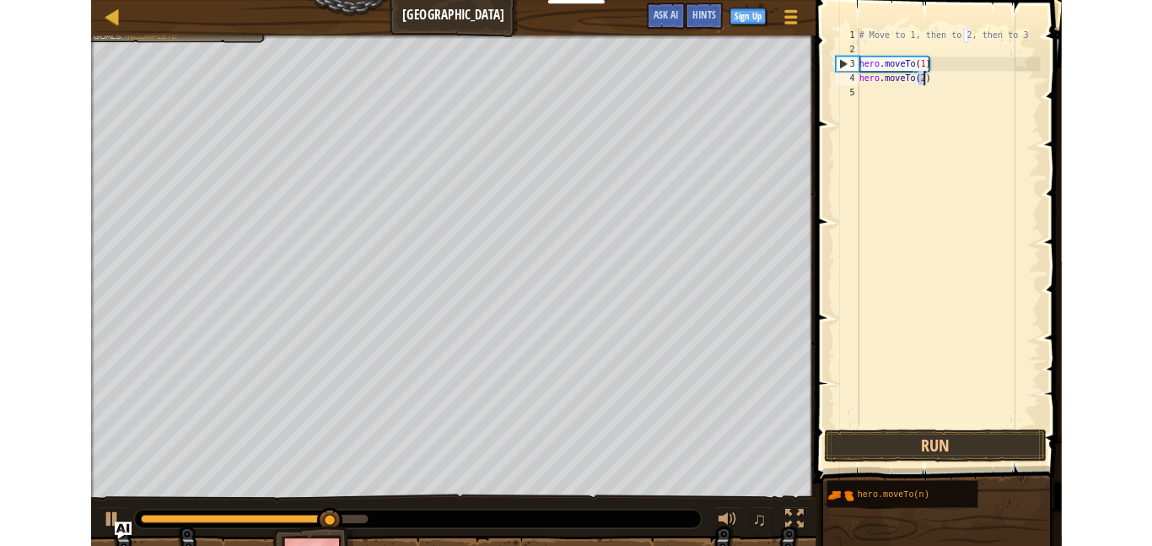
scroll to position [8, 0]
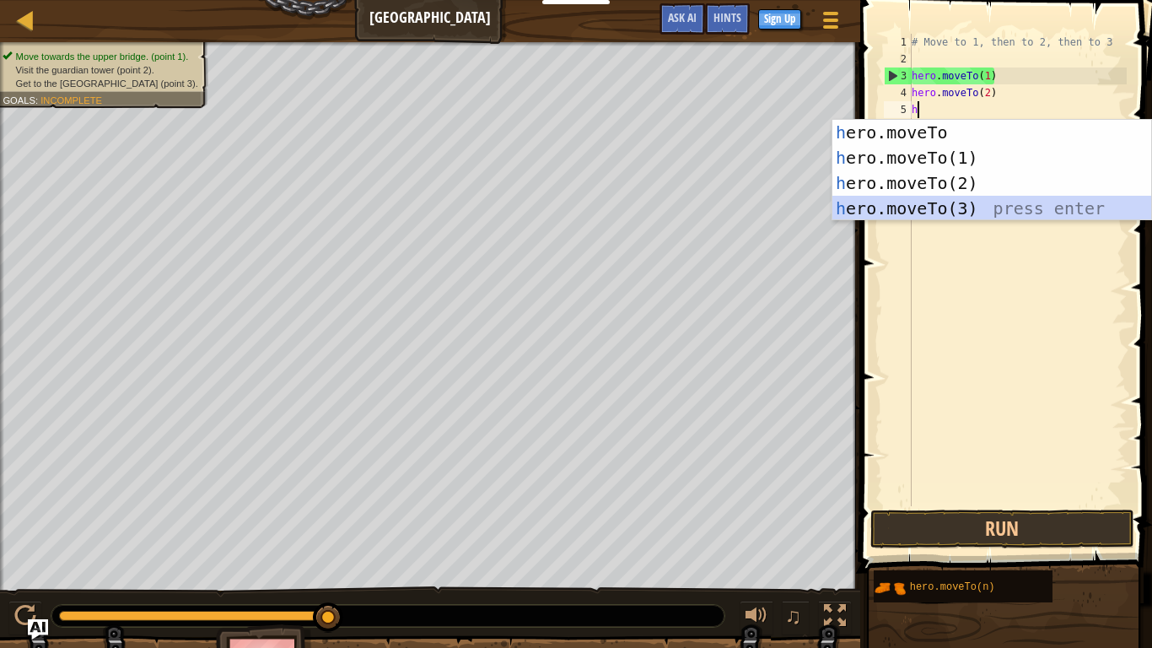
click at [951, 213] on div "h ero.moveTo press enter h ero.moveTo(1) press enter h ero.moveTo(2) press ente…" at bounding box center [992, 196] width 319 height 152
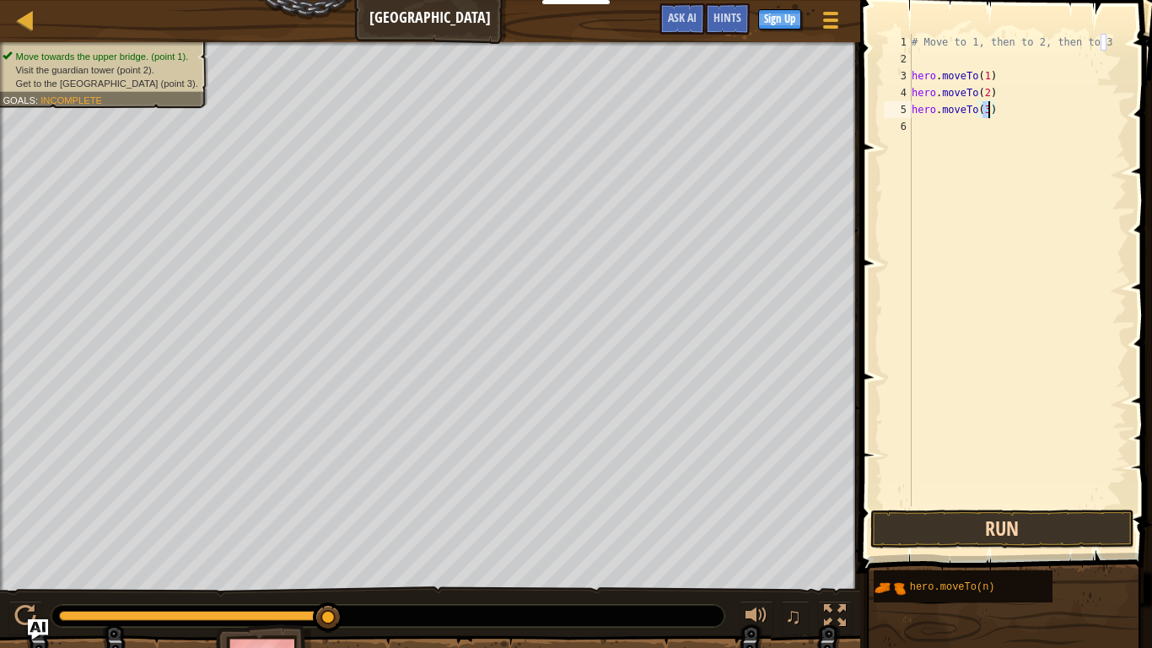
type textarea "hero.moveTo(3)"
click at [960, 516] on button "Run" at bounding box center [1002, 528] width 263 height 39
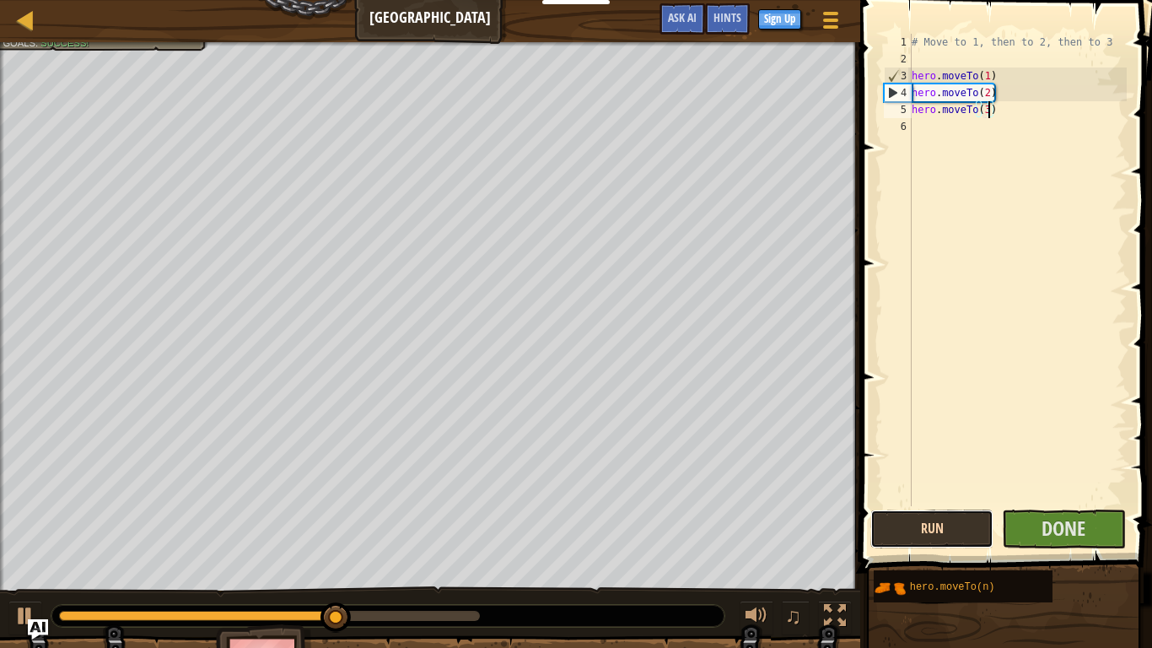
click at [953, 520] on button "Run" at bounding box center [932, 528] width 123 height 39
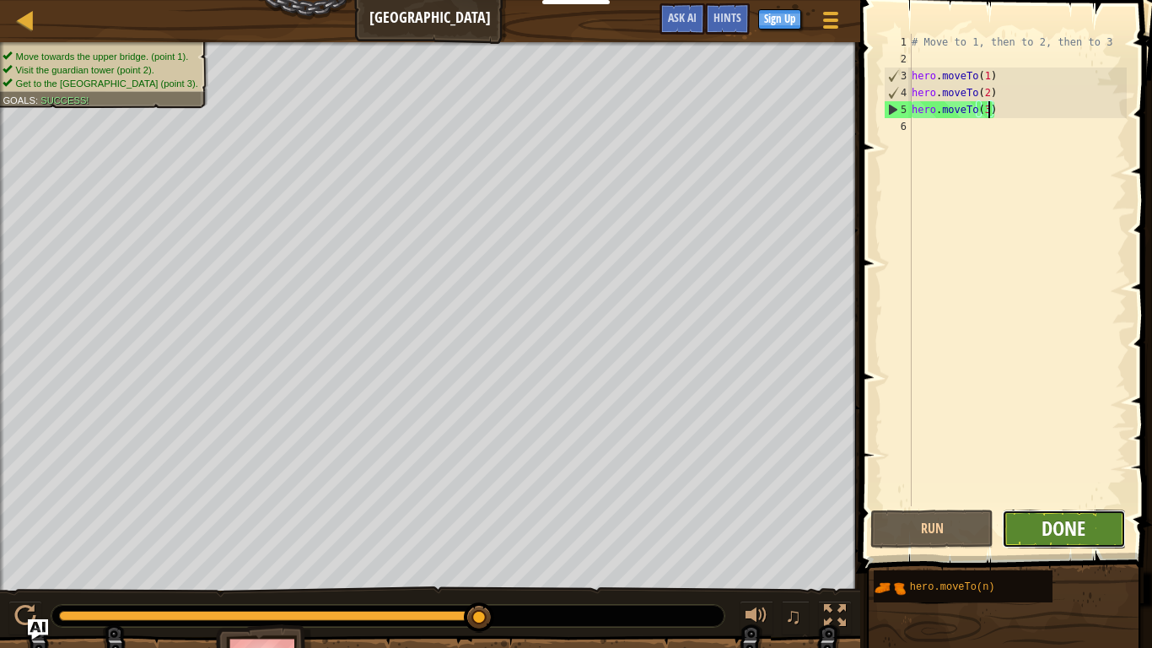
click at [1044, 532] on span "Done" at bounding box center [1064, 528] width 44 height 27
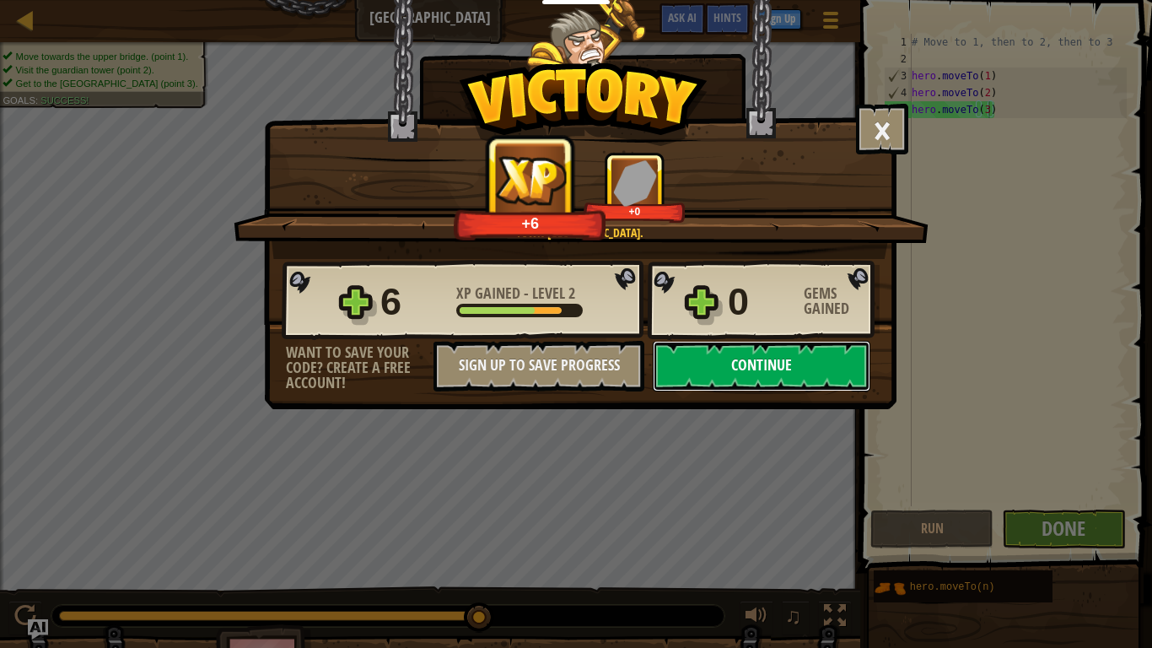
click at [731, 368] on button "Continue" at bounding box center [762, 366] width 218 height 51
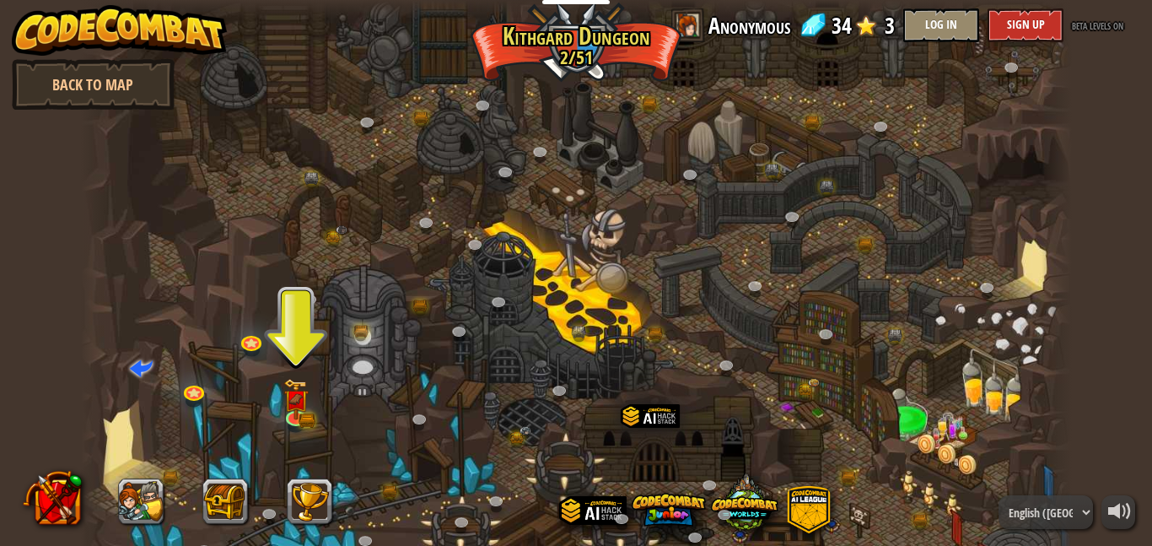
click at [333, 262] on div at bounding box center [576, 324] width 991 height 648
